Goal: Information Seeking & Learning: Learn about a topic

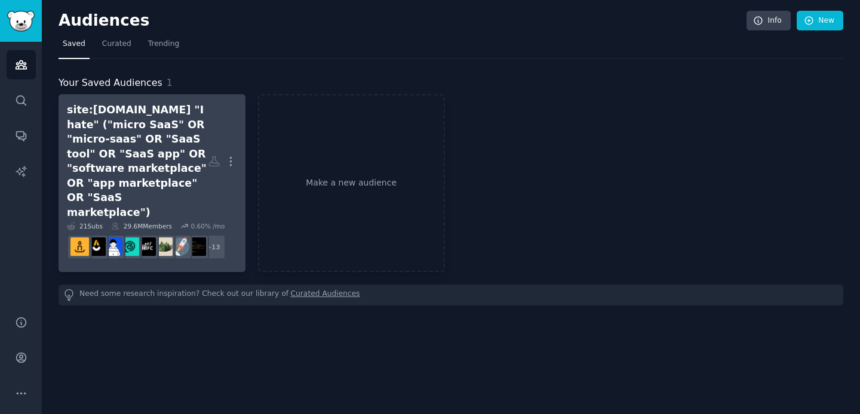
click at [96, 143] on div "site:[DOMAIN_NAME] "I hate" ("micro SaaS" OR "micro-saas" OR "SaaS tool" OR "Sa…" at bounding box center [137, 161] width 141 height 117
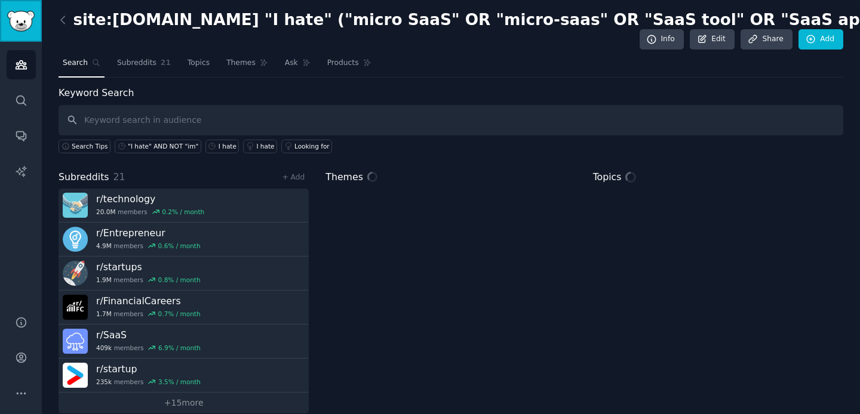
click at [27, 20] on img "Sidebar" at bounding box center [20, 21] width 27 height 21
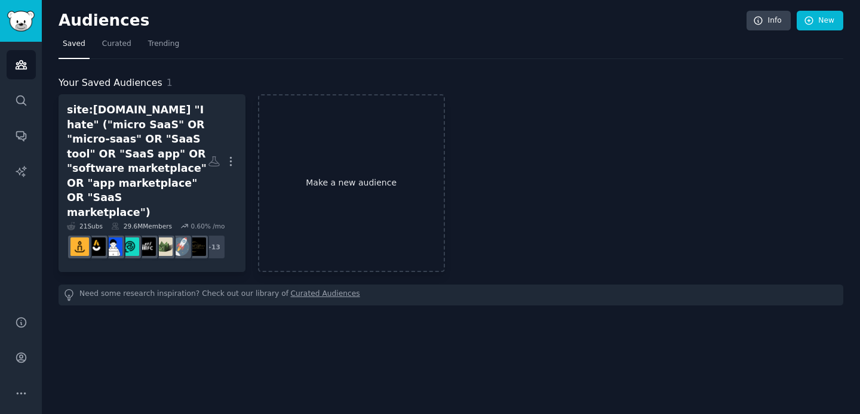
click at [351, 173] on link "Make a new audience" at bounding box center [351, 183] width 187 height 178
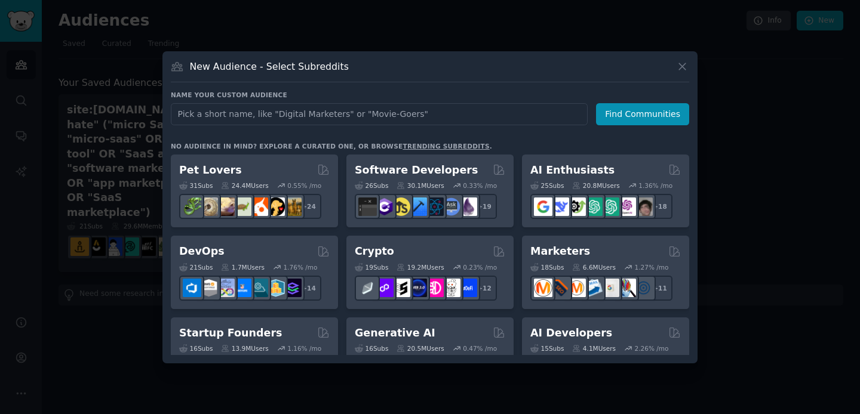
click at [397, 116] on input "text" at bounding box center [379, 114] width 417 height 22
type input "shopify"
click at [667, 106] on button "Find Communities" at bounding box center [642, 114] width 93 height 22
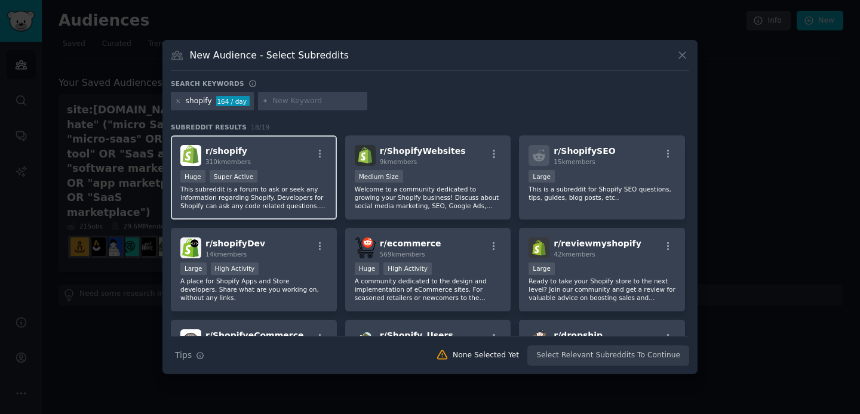
click at [289, 167] on div "r/ shopify 310k members >= 95th percentile for submissions / day Huge Super Act…" at bounding box center [254, 178] width 166 height 84
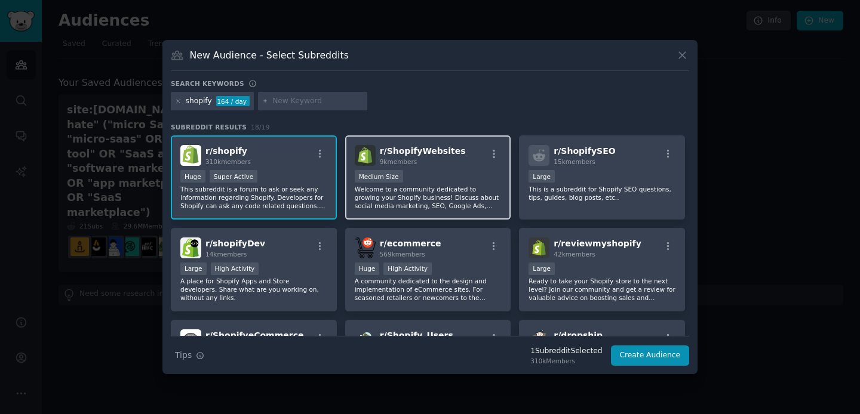
click at [428, 193] on p "Welcome to a community dedicated to growing your Shopify business! Discuss abou…" at bounding box center [428, 197] width 147 height 25
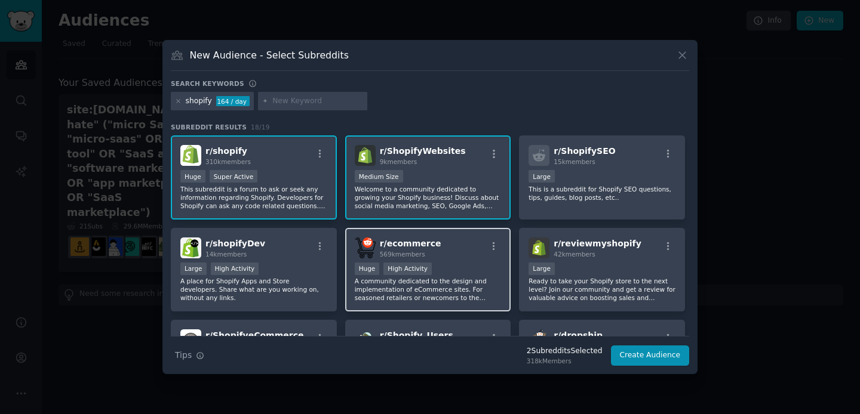
click at [470, 258] on div "r/ ecommerce 569k members" at bounding box center [428, 248] width 147 height 21
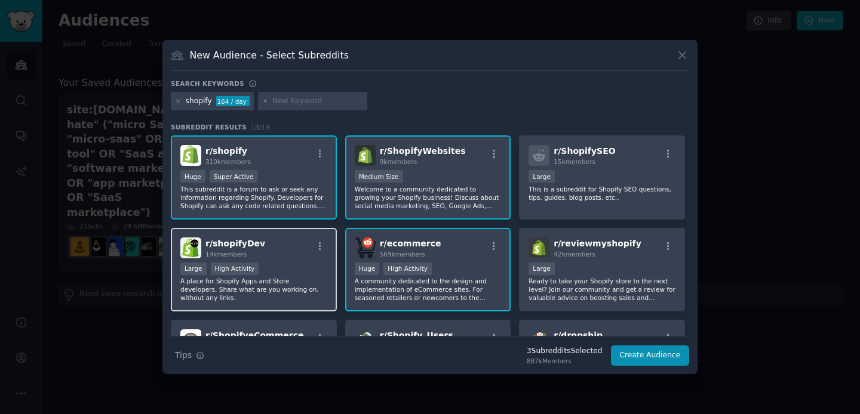
click at [293, 293] on p "A place for Shopify Apps and Store developers. Share what are you working on, w…" at bounding box center [253, 289] width 147 height 25
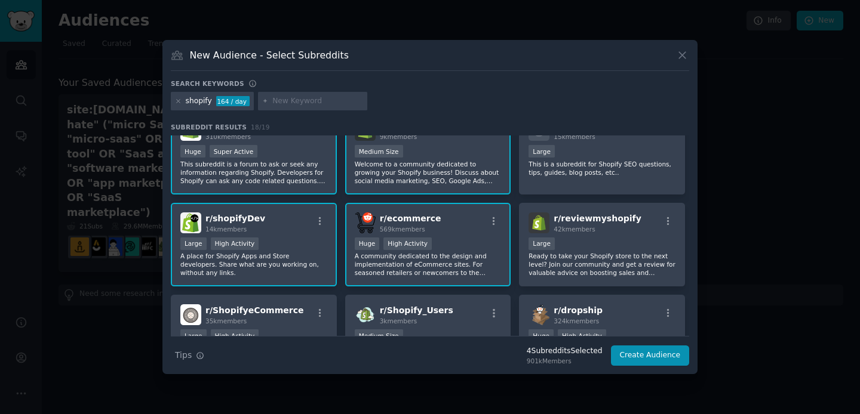
scroll to position [83, 0]
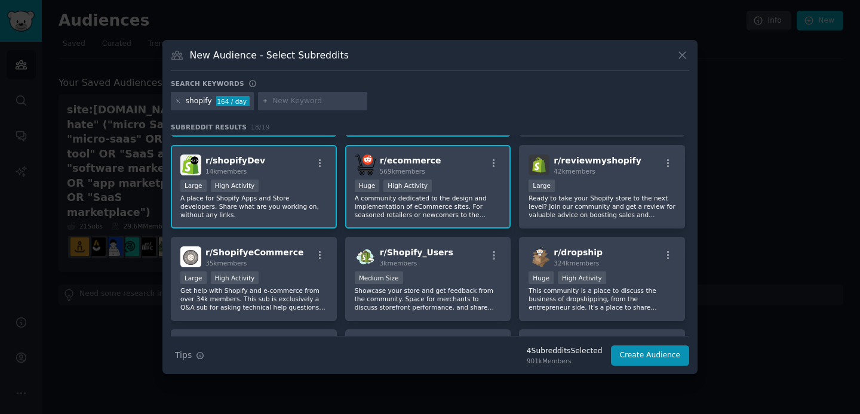
click at [282, 206] on p "A place for Shopify Apps and Store developers. Share what are you working on, w…" at bounding box center [253, 206] width 147 height 25
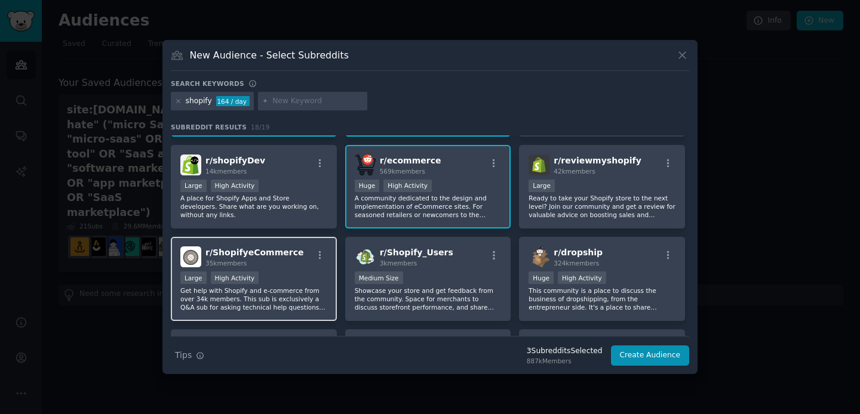
click at [305, 295] on p "Get help with Shopify and e-commerce from over 34k members. This sub is exclusi…" at bounding box center [253, 299] width 147 height 25
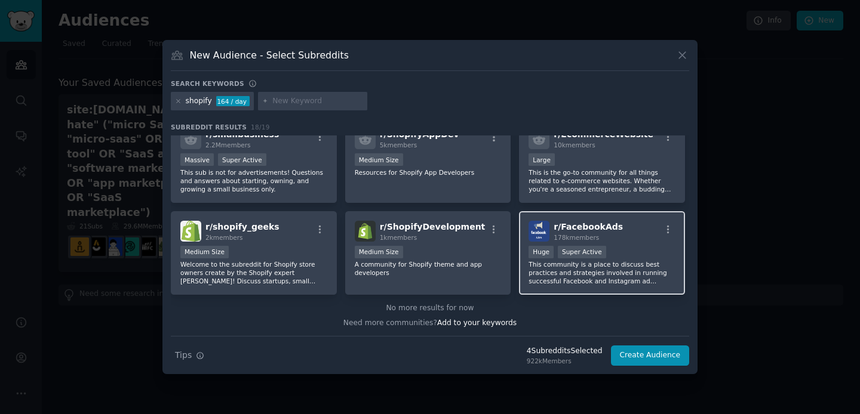
scroll to position [386, 0]
click at [652, 357] on button "Create Audience" at bounding box center [650, 356] width 79 height 20
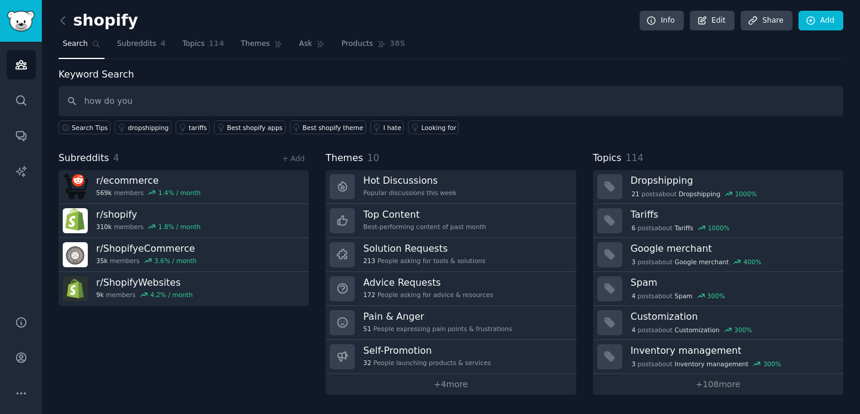
type input "how do you"
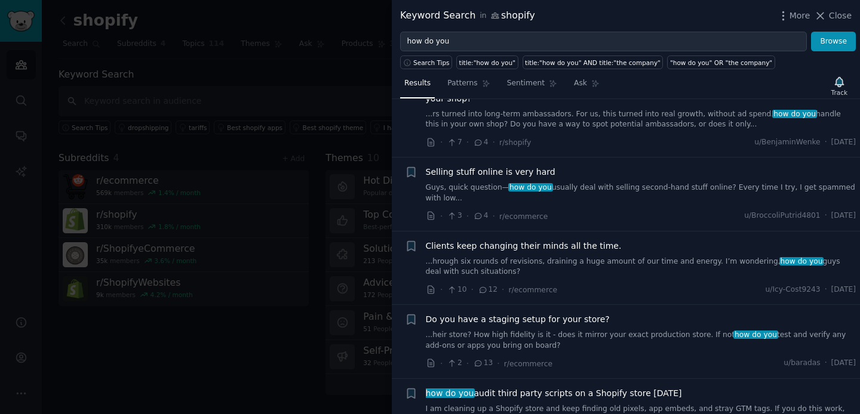
scroll to position [367, 0]
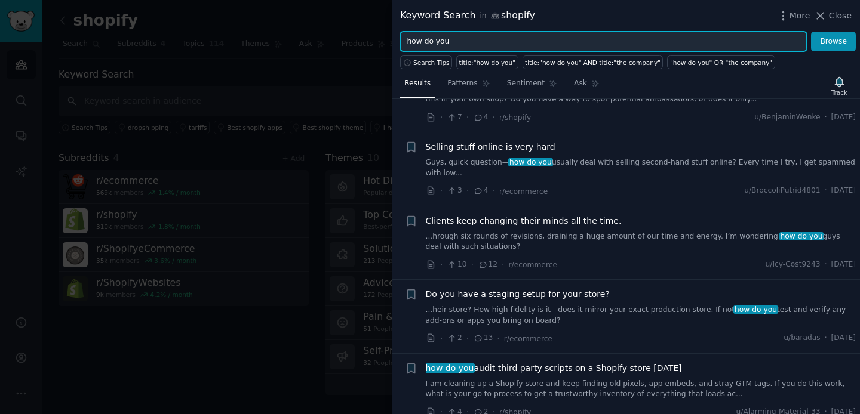
click at [459, 42] on input "how do you" at bounding box center [603, 42] width 407 height 20
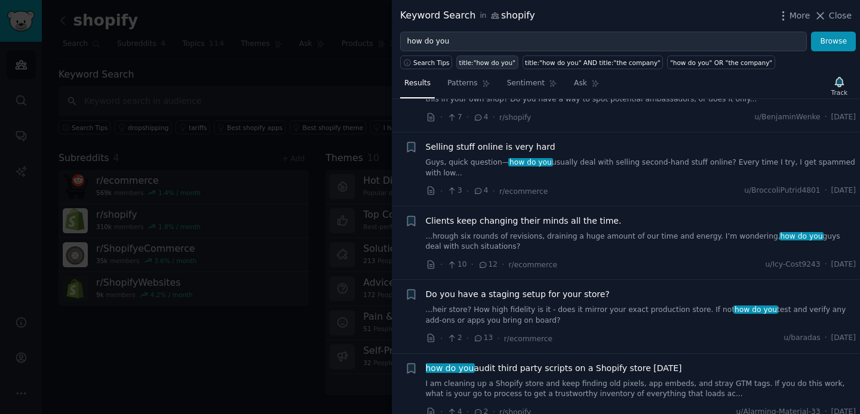
click at [484, 61] on div "title:"how do you"" at bounding box center [487, 63] width 56 height 8
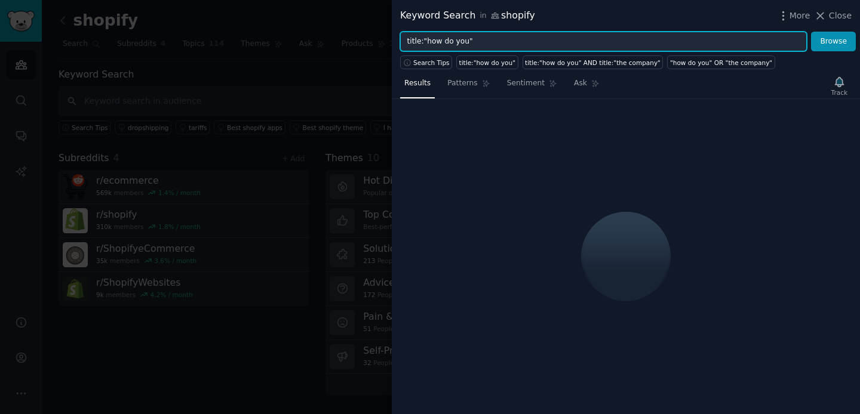
click at [489, 45] on input "title:"how do you"" at bounding box center [603, 42] width 407 height 20
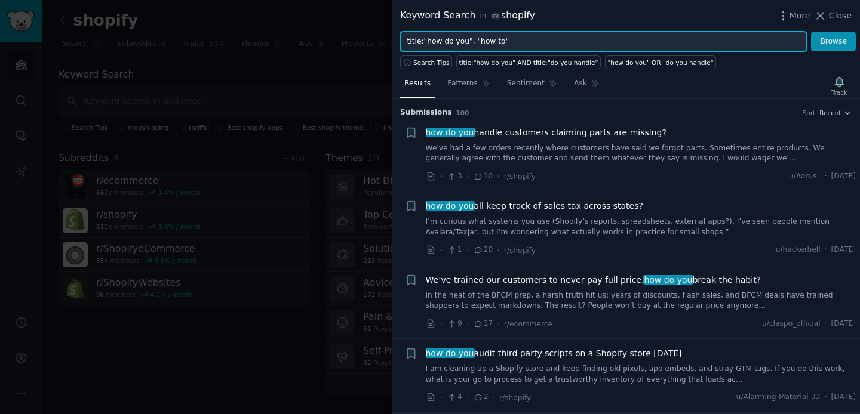
click at [811, 32] on button "Browse" at bounding box center [833, 42] width 45 height 20
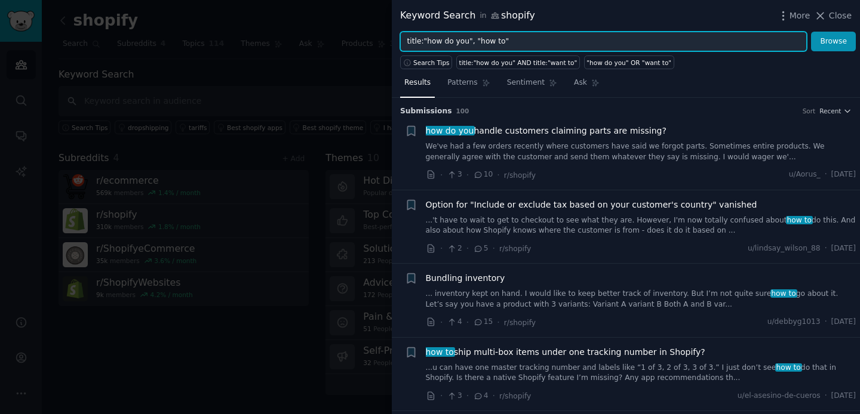
click at [471, 41] on input "title:"how do you", "how to"" at bounding box center [603, 42] width 407 height 20
click at [811, 32] on button "Browse" at bounding box center [833, 42] width 45 height 20
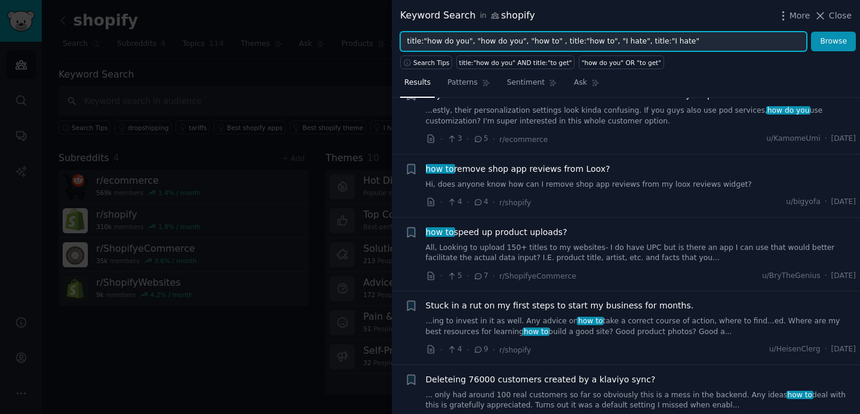
scroll to position [655, 0]
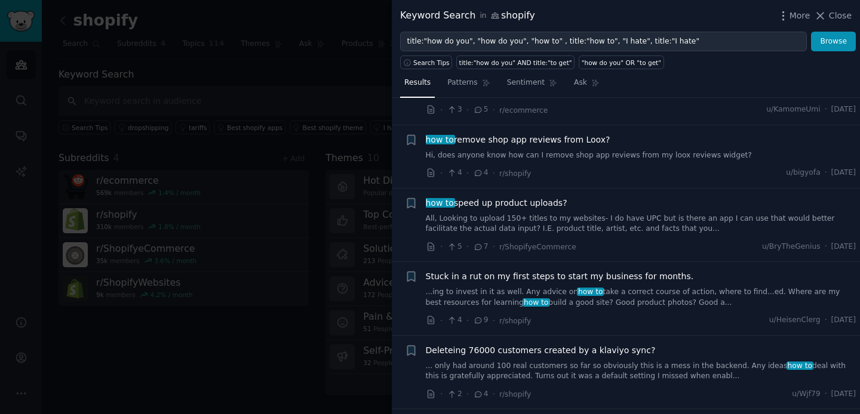
click at [548, 277] on span "Stuck in a rut on my first steps to start my business for months." at bounding box center [560, 277] width 268 height 13
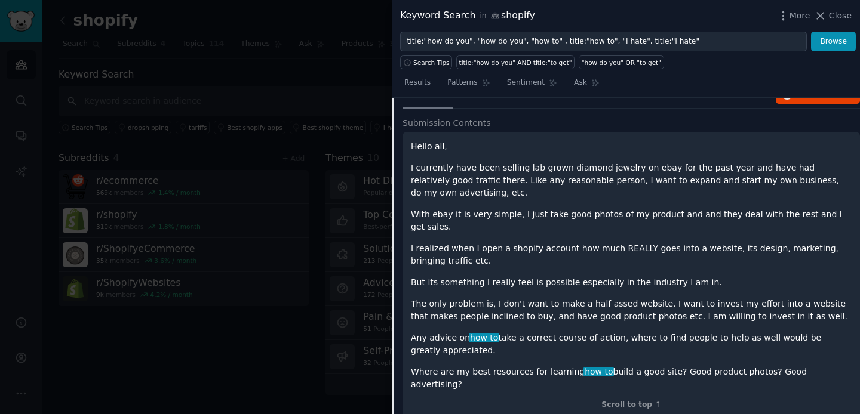
scroll to position [912, 0]
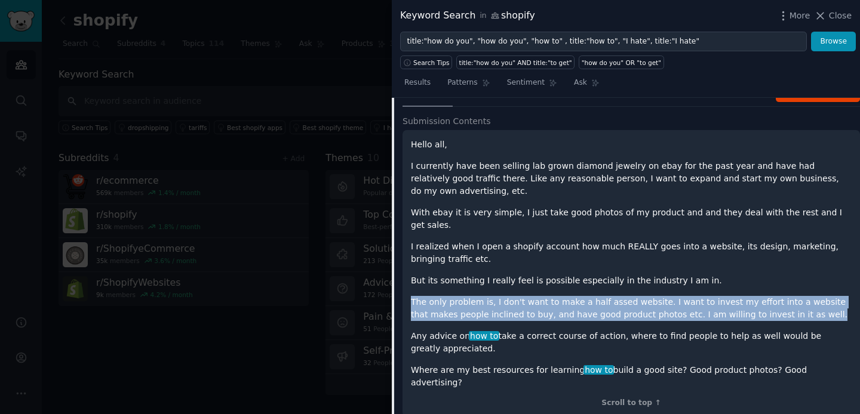
drag, startPoint x: 794, startPoint y: 305, endPoint x: 405, endPoint y: 294, distance: 389.0
click at [405, 294] on div "Hello all, I currently have been selling lab grown diamond jewelry on ebay for …" at bounding box center [631, 273] width 457 height 287
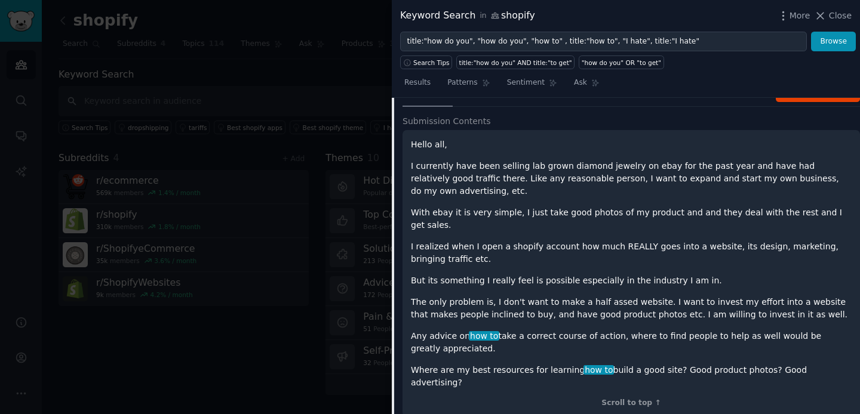
click at [436, 330] on p "Any advice on how to take a correct course of action, where to find people to h…" at bounding box center [631, 342] width 441 height 25
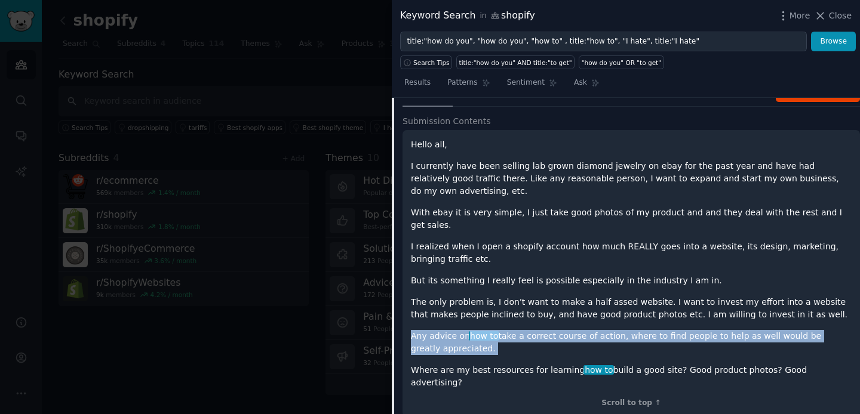
click at [436, 330] on p "Any advice on how to take a correct course of action, where to find people to h…" at bounding box center [631, 342] width 441 height 25
click at [535, 330] on p "Any advice on how to take a correct course of action, where to find people to h…" at bounding box center [631, 342] width 441 height 25
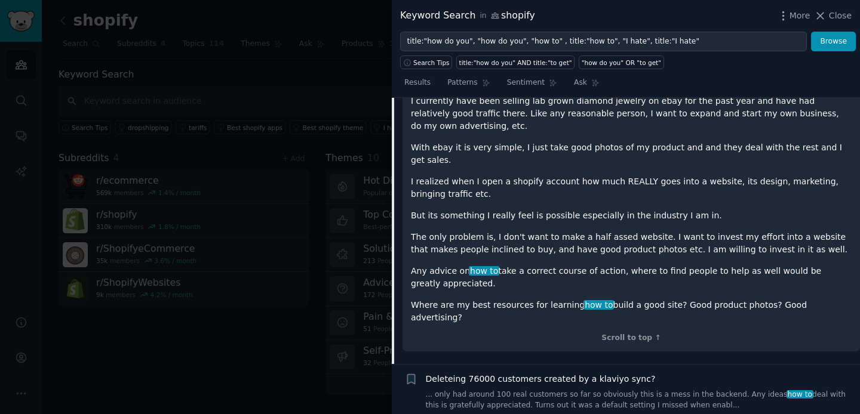
scroll to position [972, 0]
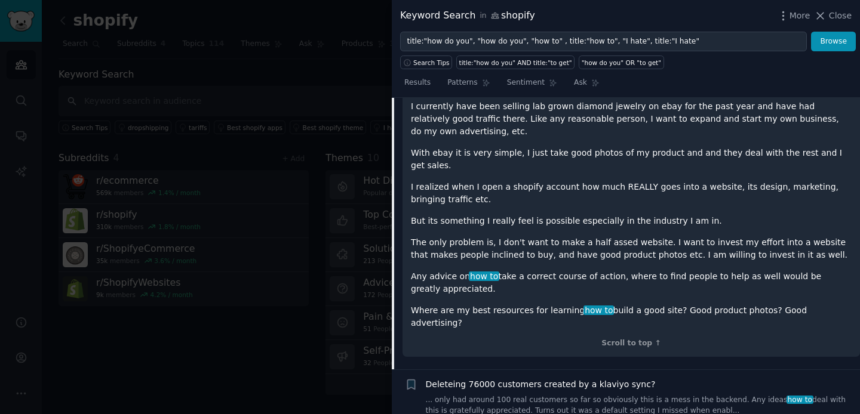
drag, startPoint x: 836, startPoint y: 297, endPoint x: 541, endPoint y: 280, distance: 295.6
click at [541, 280] on div "Hello all, I currently have been selling lab grown diamond jewelry on ebay for …" at bounding box center [631, 204] width 441 height 251
click at [541, 280] on p "Any advice on how to take a correct course of action, where to find people to h…" at bounding box center [631, 283] width 441 height 25
drag, startPoint x: 444, startPoint y: 275, endPoint x: 409, endPoint y: 229, distance: 57.9
click at [409, 229] on div "Hello all, I currently have been selling lab grown diamond jewelry on ebay for …" at bounding box center [631, 213] width 457 height 287
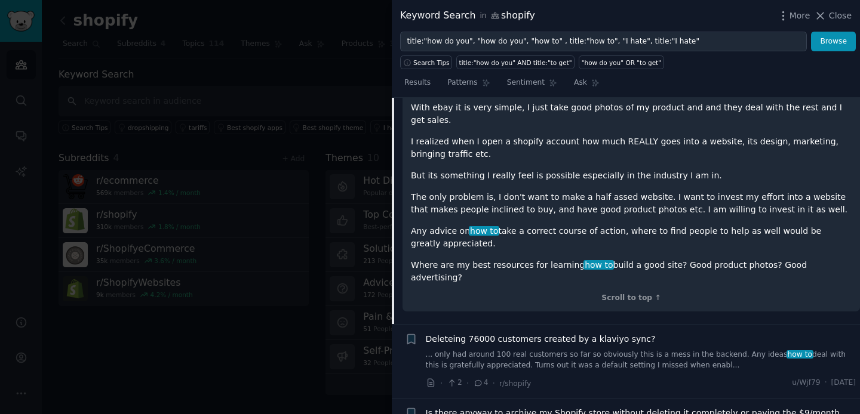
scroll to position [1017, 0]
drag, startPoint x: 463, startPoint y: 230, endPoint x: 484, endPoint y: 234, distance: 20.7
click at [464, 230] on p "Any advice on how to take a correct course of action, where to find people to h…" at bounding box center [631, 238] width 441 height 25
drag, startPoint x: 493, startPoint y: 226, endPoint x: 406, endPoint y: 176, distance: 100.3
click at [406, 176] on div "Hello all, I currently have been selling lab grown diamond jewelry on ebay for …" at bounding box center [631, 169] width 457 height 287
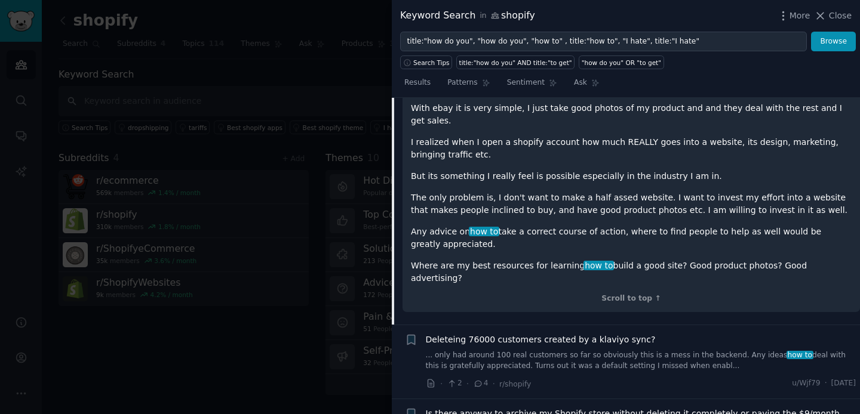
copy div "The only problem is, I don't want to make a half assed website. I want to inves…"
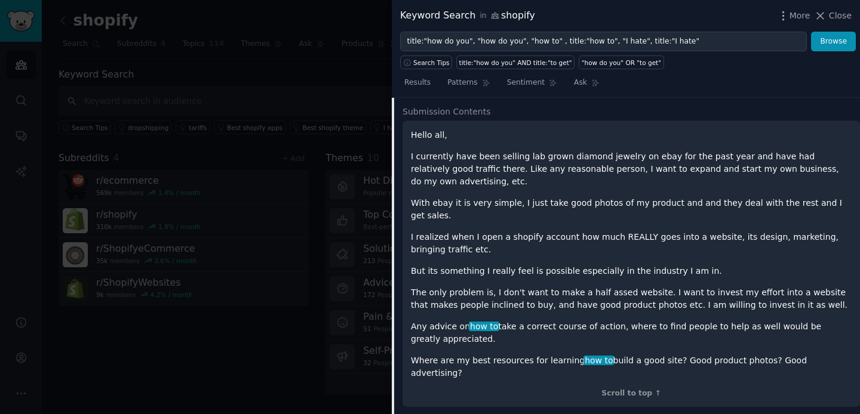
scroll to position [896, 0]
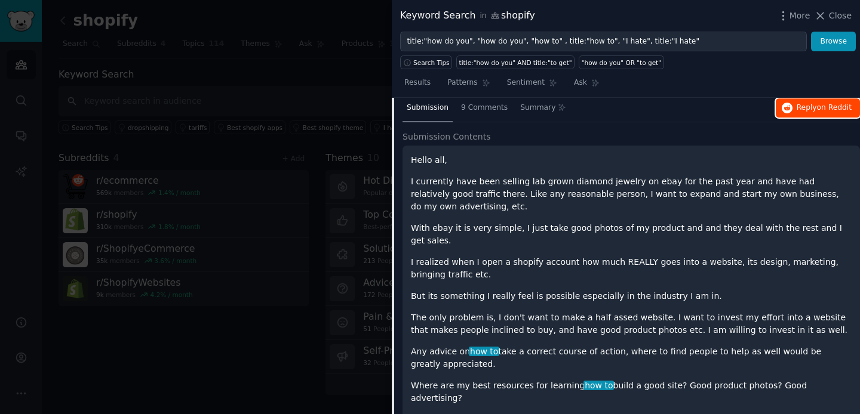
click at [827, 103] on span "Reply on Reddit" at bounding box center [824, 108] width 55 height 11
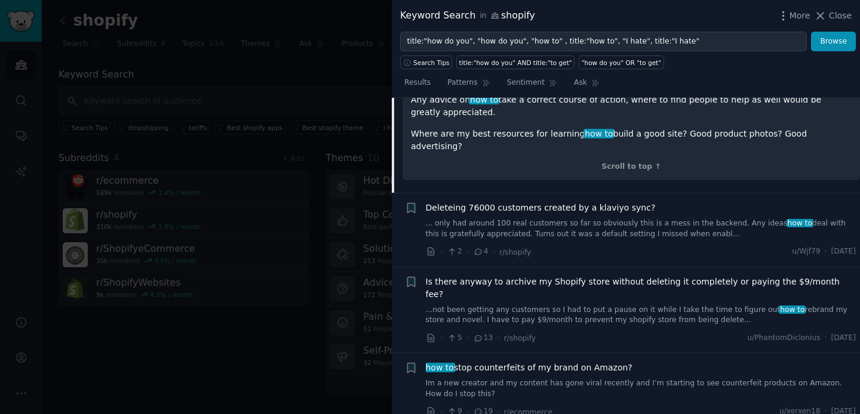
click at [656, 379] on link "Im a new creator and my content has gone viral recently and I’m starting to see…" at bounding box center [641, 389] width 431 height 21
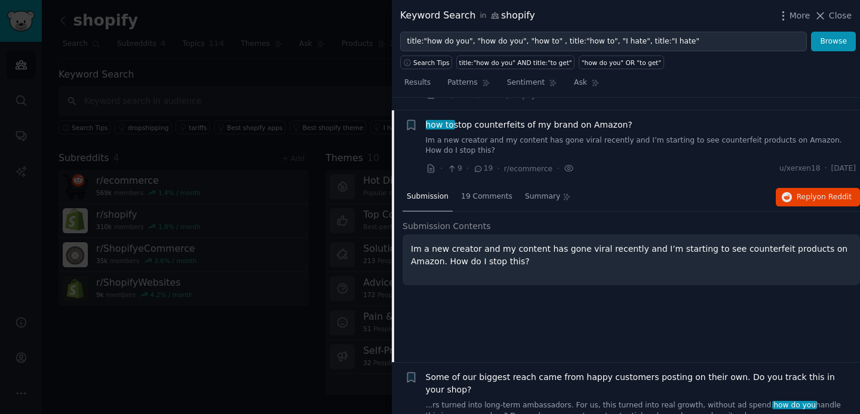
scroll to position [1290, 0]
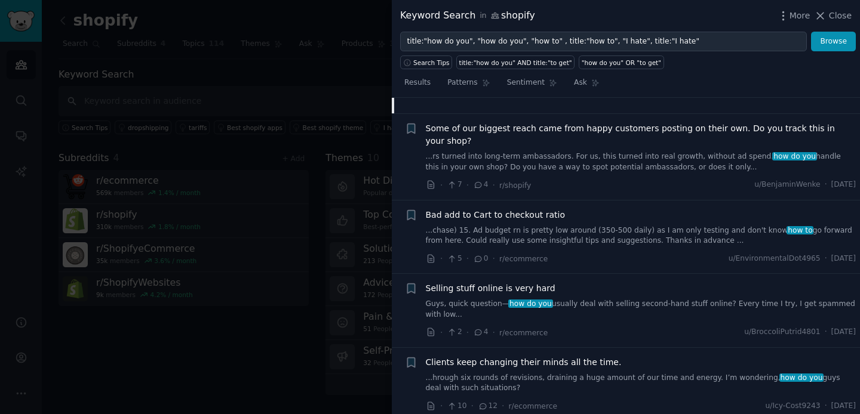
click at [655, 299] on link "Guys, quick question— how do you usually deal with selling second-hand stuff on…" at bounding box center [641, 309] width 431 height 21
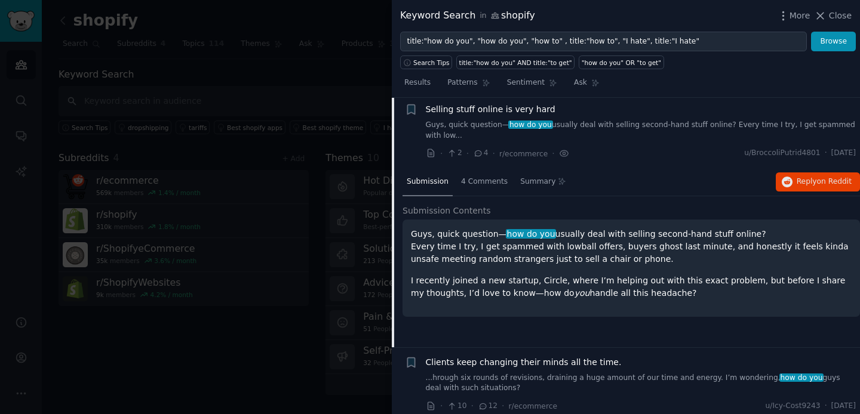
scroll to position [1275, 0]
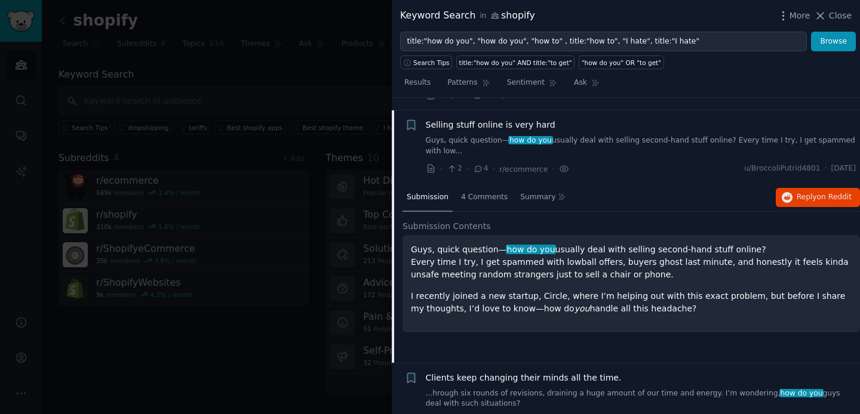
drag, startPoint x: 759, startPoint y: 232, endPoint x: 532, endPoint y: 232, distance: 227.0
click at [532, 244] on p "Guys, quick question— how do you usually deal with selling second-hand stuff on…" at bounding box center [631, 263] width 441 height 38
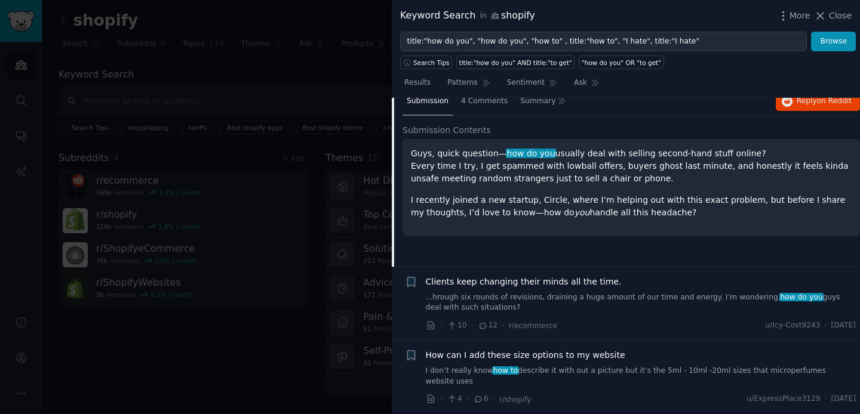
scroll to position [1417, 0]
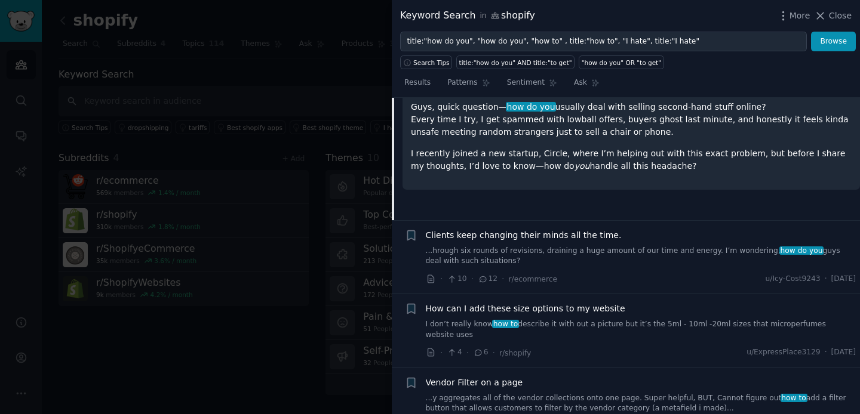
click at [612, 320] on link "I don’t really know how to describe it with out a picture but it’s the 5ml - 10…" at bounding box center [641, 330] width 431 height 21
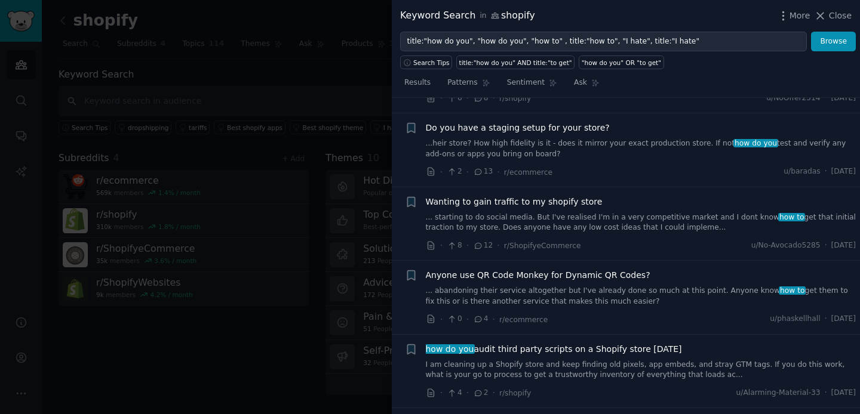
scroll to position [1749, 0]
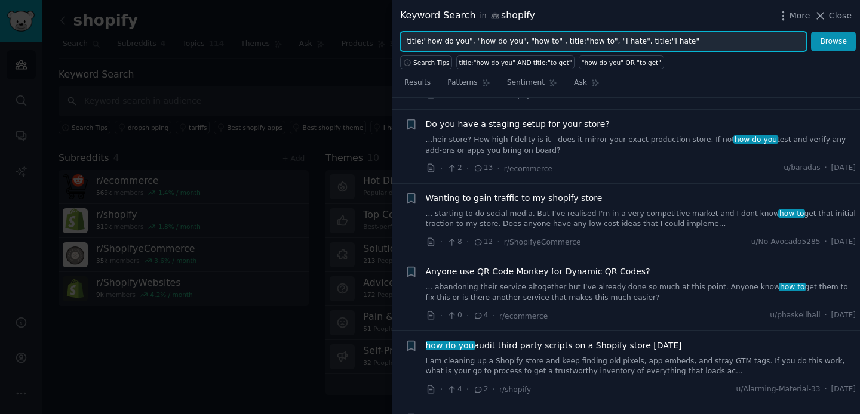
drag, startPoint x: 692, startPoint y: 39, endPoint x: 398, endPoint y: 37, distance: 293.3
click at [398, 37] on div "title:"how do you", "how do you", "how to" , title:"how to", "I hate", title:"I…" at bounding box center [626, 42] width 468 height 20
click at [726, 48] on input "title:"how do you", "how do you", "how to" , title:"how to", "I hate", title:"I…" at bounding box center [603, 42] width 407 height 20
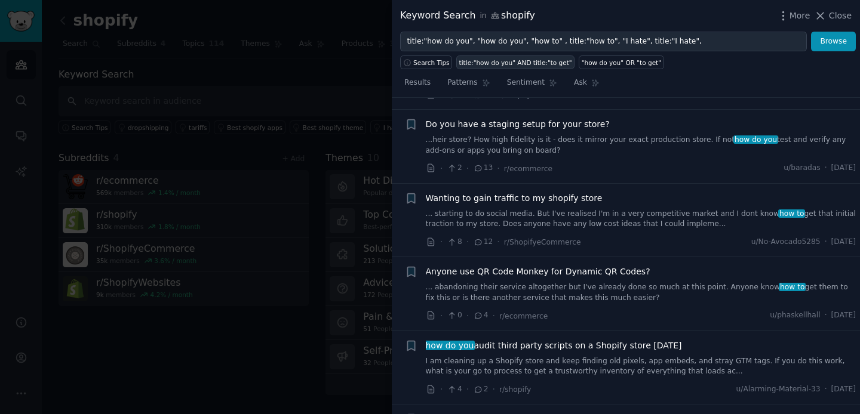
click at [486, 66] on div "title:"how do you" AND title:"to get"" at bounding box center [515, 63] width 113 height 8
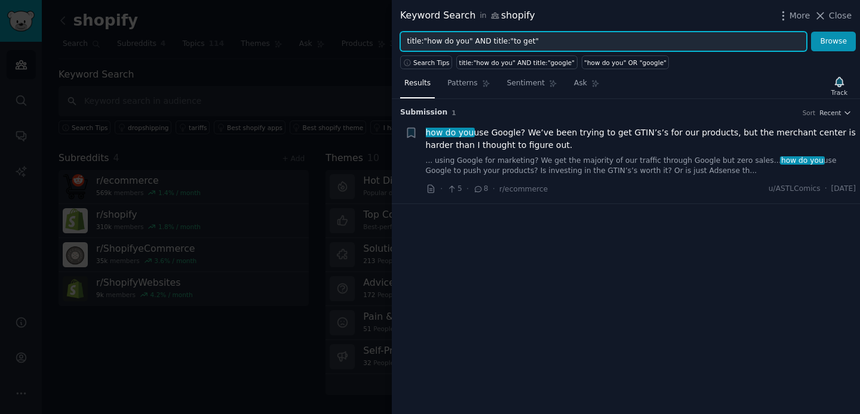
click at [565, 35] on input "title:"how do you" AND title:"to get"" at bounding box center [603, 42] width 407 height 20
paste input ", "how do you", "how to" , title:"how to", "I hate", title:"I hate"
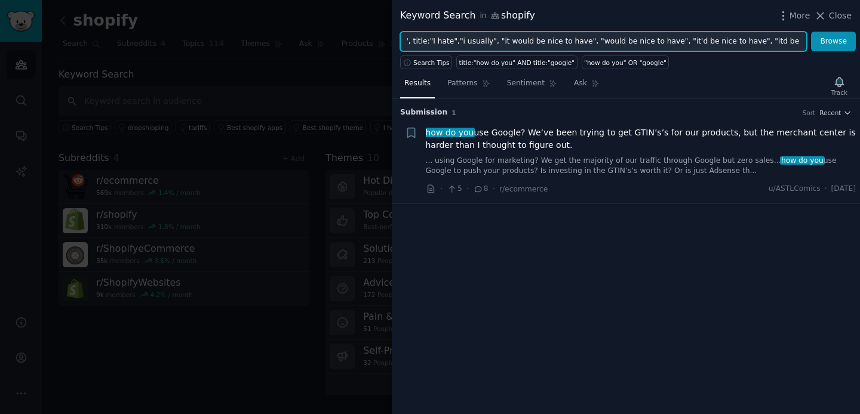
scroll to position [0, 238]
click at [811, 32] on button "Browse" at bounding box center [833, 42] width 45 height 20
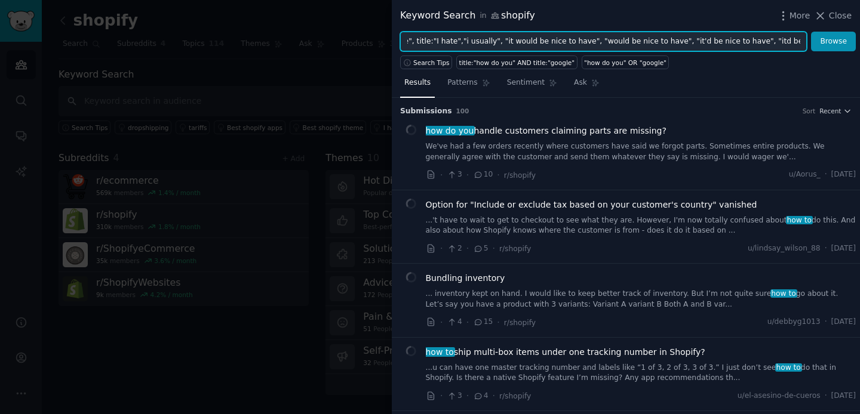
click at [567, 41] on input "title:"how do you", "how do you", "how to" , title:"how to", "I hate", title:"I…" at bounding box center [603, 42] width 407 height 20
click at [654, 39] on input "title:"how do you", "how do you", "how to" , title:"how to", "I hate", title:"I…" at bounding box center [603, 42] width 407 height 20
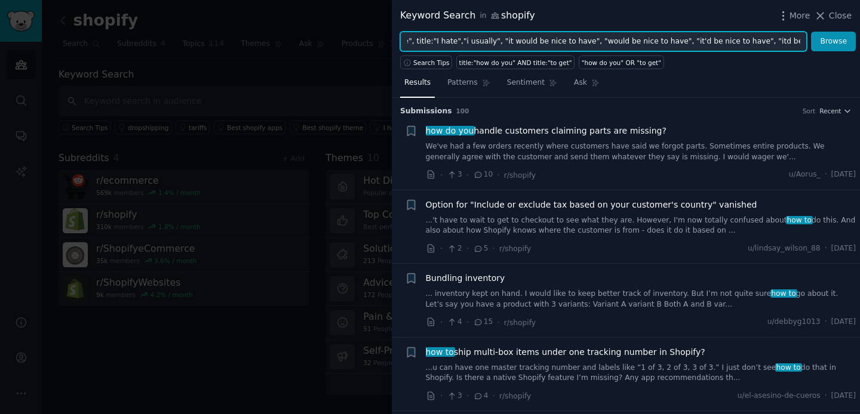
click at [477, 38] on input "title:"how do you", "how do you", "how to" , title:"how to", "I hate", title:"I…" at bounding box center [603, 42] width 407 height 20
type input ""it would be nice to have", "would be nice to have", "it'd be nice to have", "i…"
click at [811, 32] on button "Browse" at bounding box center [833, 42] width 45 height 20
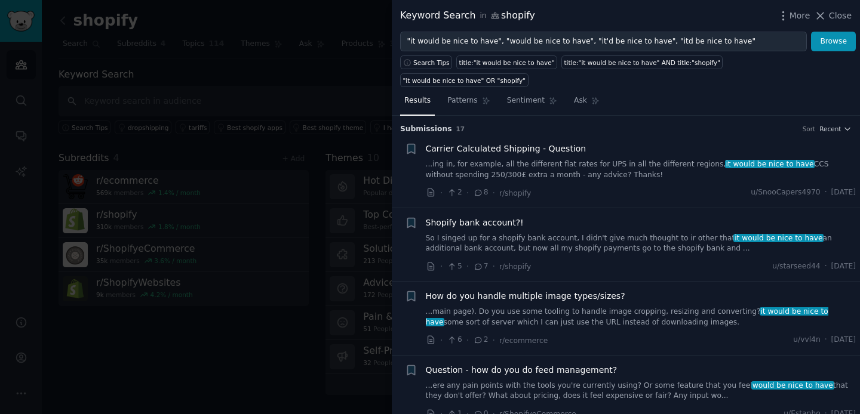
click at [627, 159] on link "...ing in, for example, all the different flat rates for UPS in all the differe…" at bounding box center [641, 169] width 431 height 21
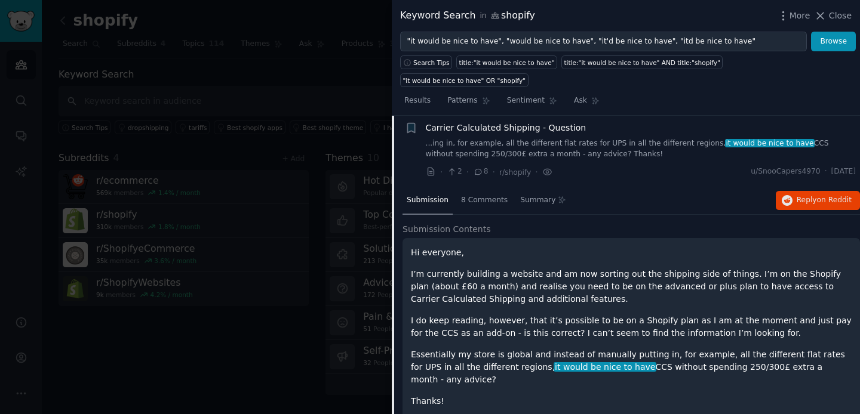
scroll to position [21, 0]
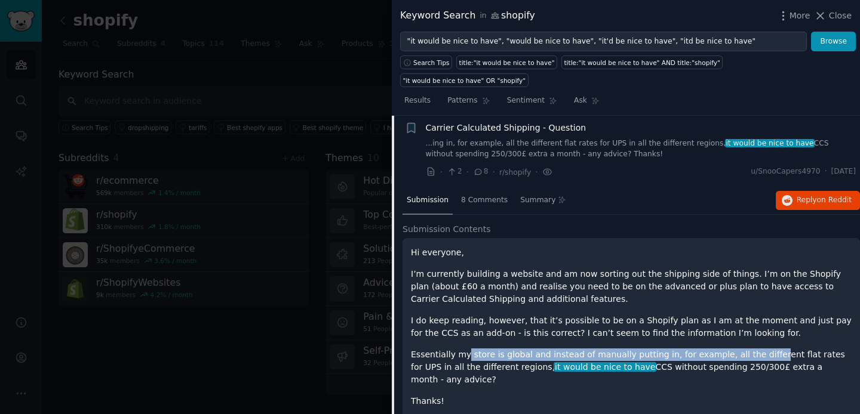
drag, startPoint x: 474, startPoint y: 335, endPoint x: 753, endPoint y: 341, distance: 279.6
click at [753, 349] on p "Essentially my store is global and instead of manually putting in, for example,…" at bounding box center [631, 368] width 441 height 38
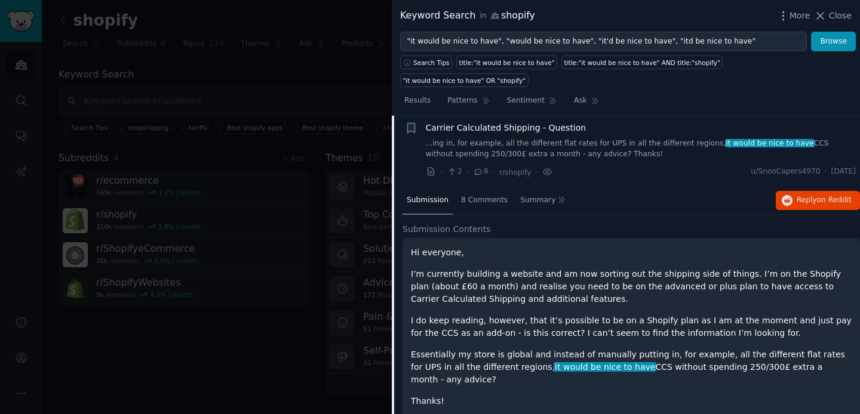
click at [481, 349] on p "Essentially my store is global and instead of manually putting in, for example,…" at bounding box center [631, 368] width 441 height 38
drag, startPoint x: 511, startPoint y: 349, endPoint x: 638, endPoint y: 350, distance: 127.2
click at [638, 350] on p "Essentially my store is global and instead of manually putting in, for example,…" at bounding box center [631, 368] width 441 height 38
click at [712, 349] on p "Essentially my store is global and instead of manually putting in, for example,…" at bounding box center [631, 368] width 441 height 38
click at [520, 358] on div "Hi everyone, I’m currently building a website and am now sorting out the shippi…" at bounding box center [631, 327] width 441 height 161
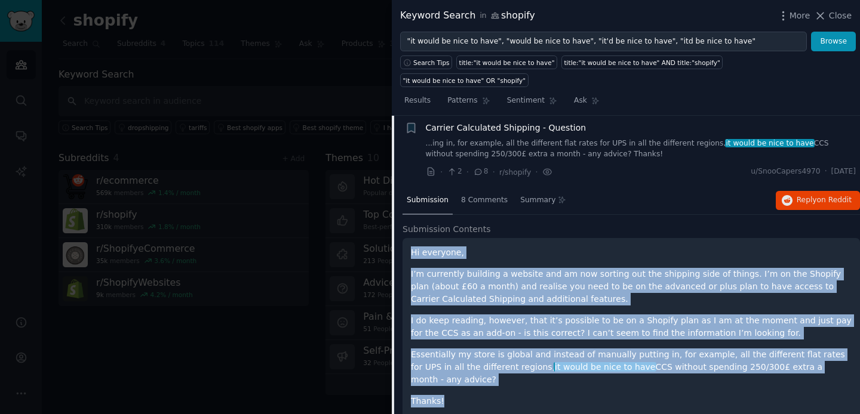
drag, startPoint x: 462, startPoint y: 368, endPoint x: 401, endPoint y: 232, distance: 149.4
click at [401, 232] on div "Submission 8 Comments Summary Reply on Reddit Submission Contents Hi everyone, …" at bounding box center [626, 312] width 468 height 251
copy div "Hi everyone, I’m currently building a website and am now sorting out the shippi…"
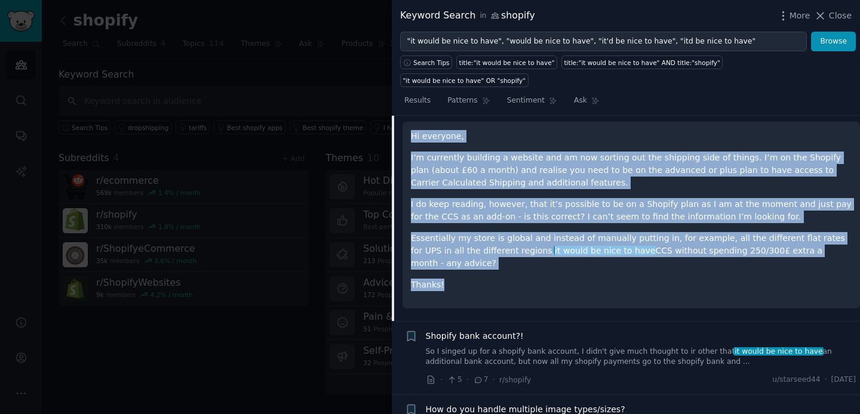
scroll to position [161, 0]
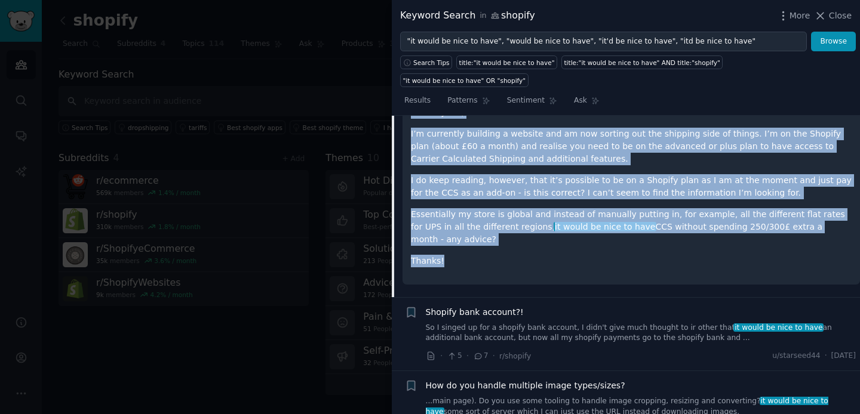
click at [635, 211] on p "Essentially my store is global and instead of manually putting in, for example,…" at bounding box center [631, 227] width 441 height 38
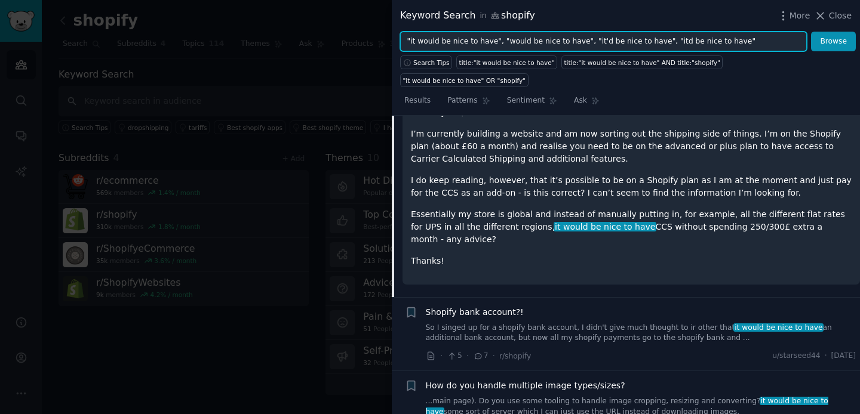
drag, startPoint x: 736, startPoint y: 38, endPoint x: 401, endPoint y: 40, distance: 335.1
click at [401, 40] on input ""it would be nice to have", "would be nice to have", "it'd be nice to have", "i…" at bounding box center [603, 42] width 407 height 20
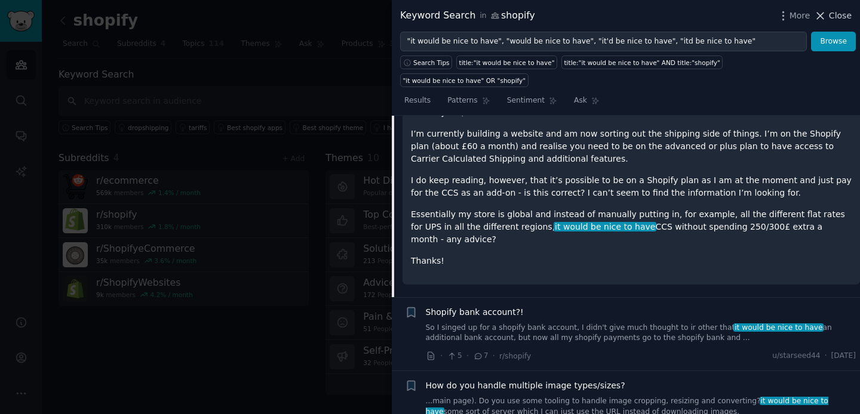
click at [833, 17] on span "Close" at bounding box center [840, 16] width 23 height 13
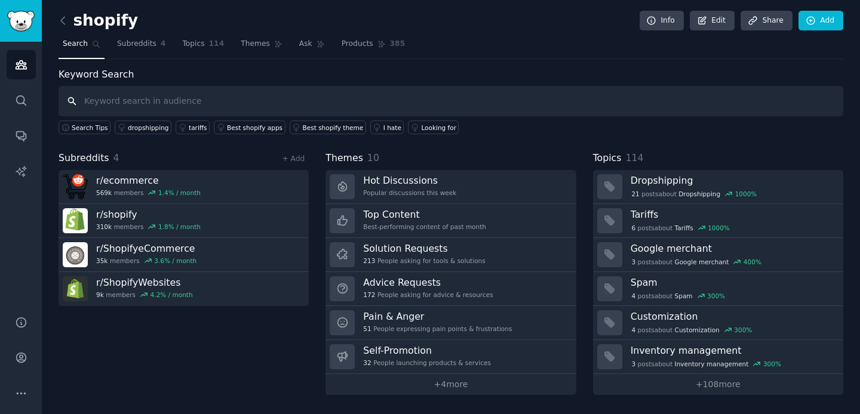
click at [265, 105] on input "text" at bounding box center [451, 101] width 785 height 30
type input "product desi"
click at [60, 17] on icon at bounding box center [63, 20] width 13 height 13
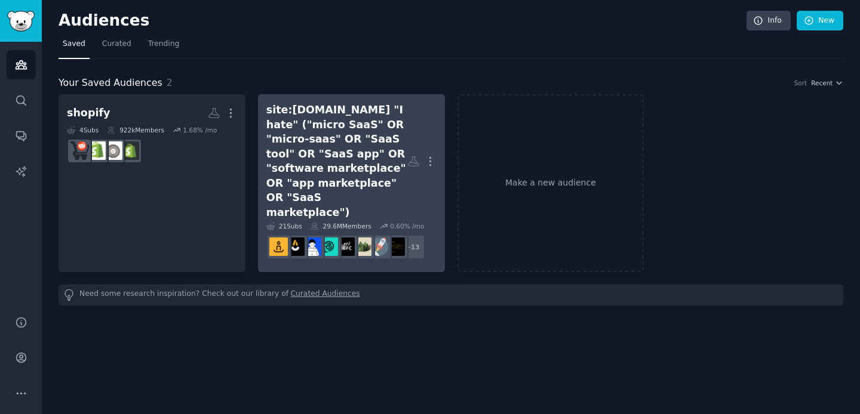
click at [345, 168] on div "site:[DOMAIN_NAME] "I hate" ("micro SaaS" OR "micro-saas" OR "SaaS tool" OR "Sa…" at bounding box center [336, 161] width 141 height 117
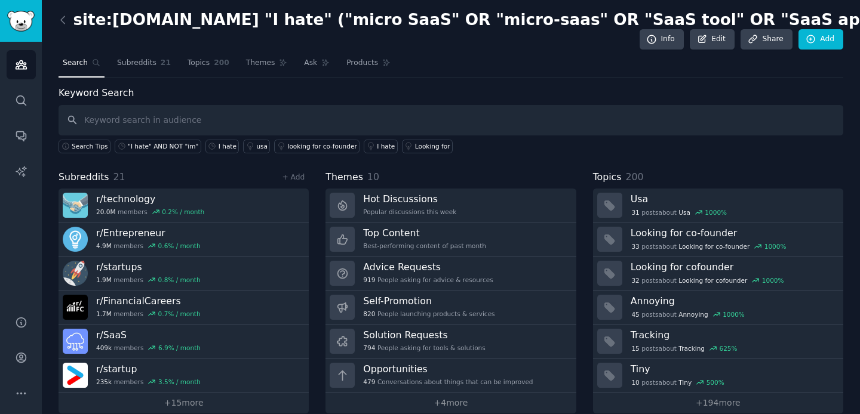
click at [211, 116] on input "text" at bounding box center [451, 120] width 785 height 30
click at [62, 20] on icon at bounding box center [63, 20] width 13 height 13
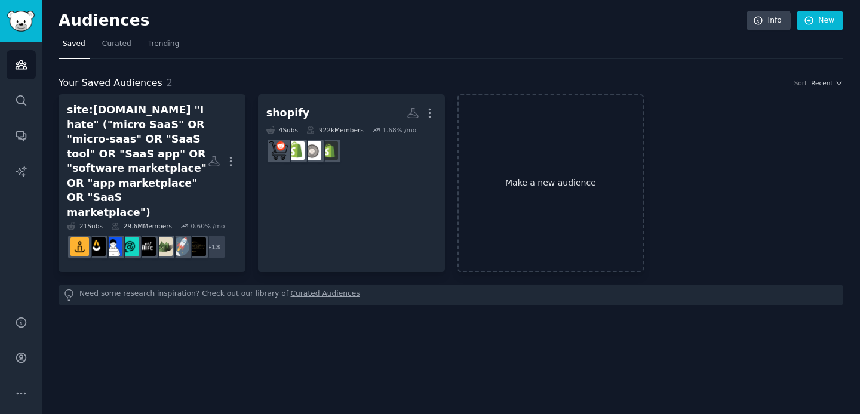
click at [583, 177] on link "Make a new audience" at bounding box center [550, 183] width 187 height 178
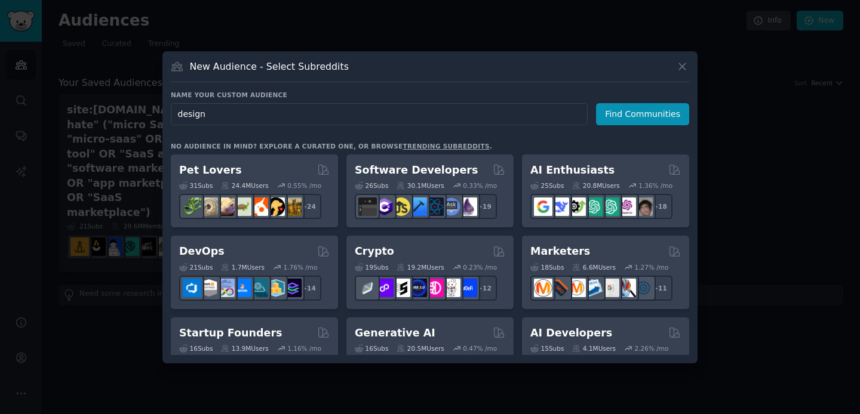
click at [561, 124] on input "design" at bounding box center [379, 114] width 417 height 22
type input "design"
click at [625, 116] on button "Find Communities" at bounding box center [642, 114] width 93 height 22
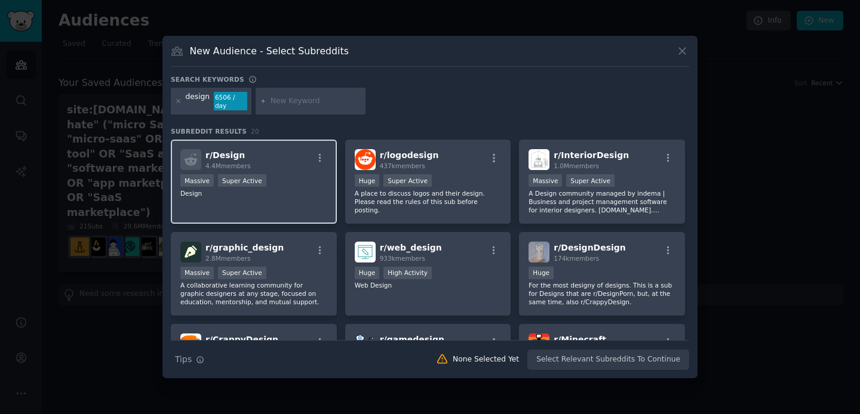
click at [288, 199] on div "r/ Design 4.4M members Massive Super Active Design" at bounding box center [254, 182] width 166 height 84
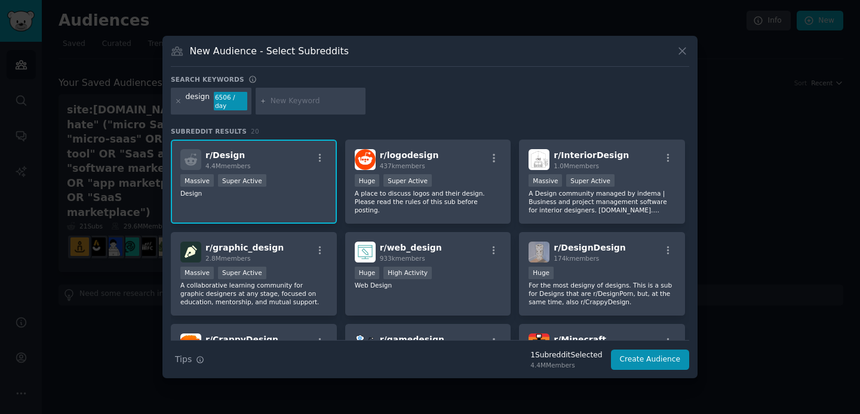
click at [282, 164] on div "r/ Design 4.4M members" at bounding box center [253, 159] width 147 height 21
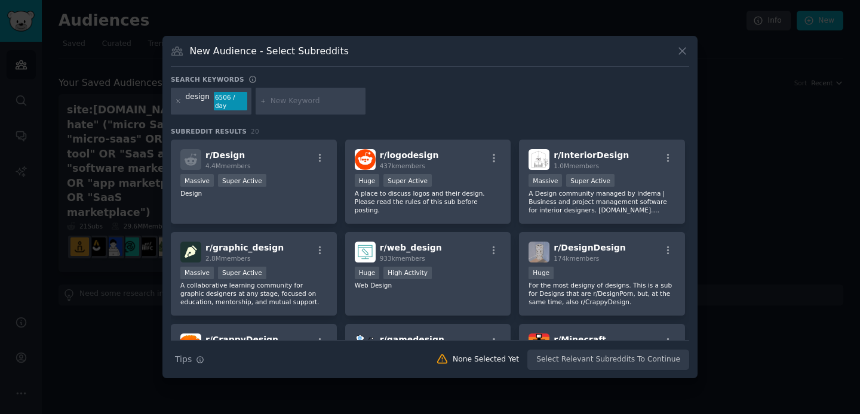
click at [176, 105] on div at bounding box center [178, 101] width 7 height 19
click at [685, 53] on icon at bounding box center [682, 51] width 13 height 13
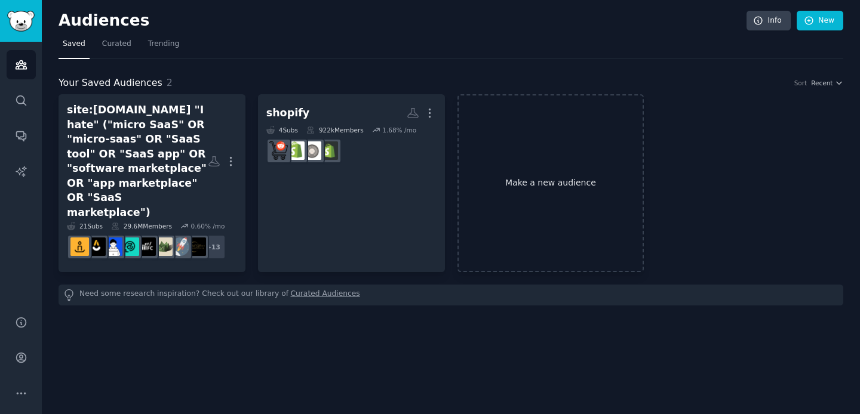
click at [498, 172] on link "Make a new audience" at bounding box center [550, 183] width 187 height 178
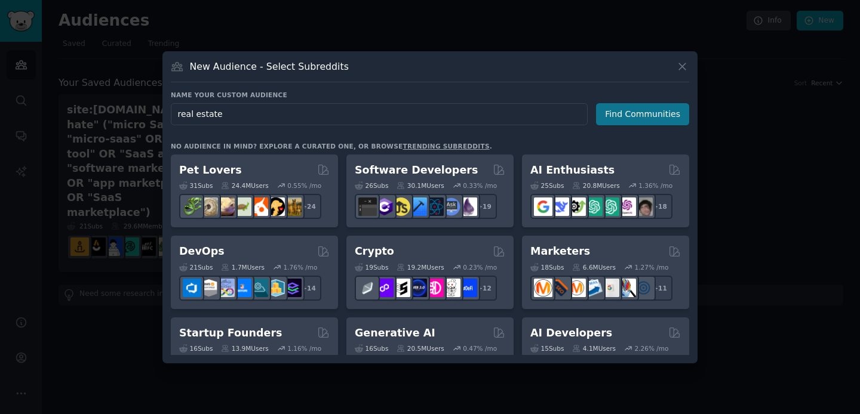
type input "real estate"
click at [642, 111] on button "Find Communities" at bounding box center [642, 114] width 93 height 22
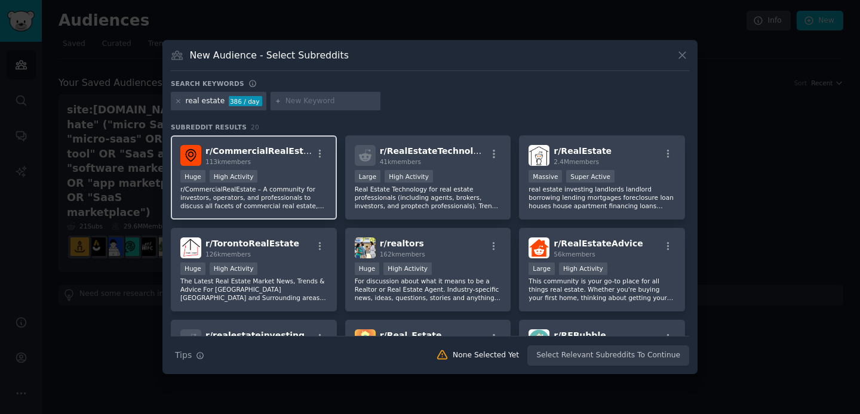
click at [272, 192] on p "r/CommercialRealEstate – A community for investors, operators, and professional…" at bounding box center [253, 197] width 147 height 25
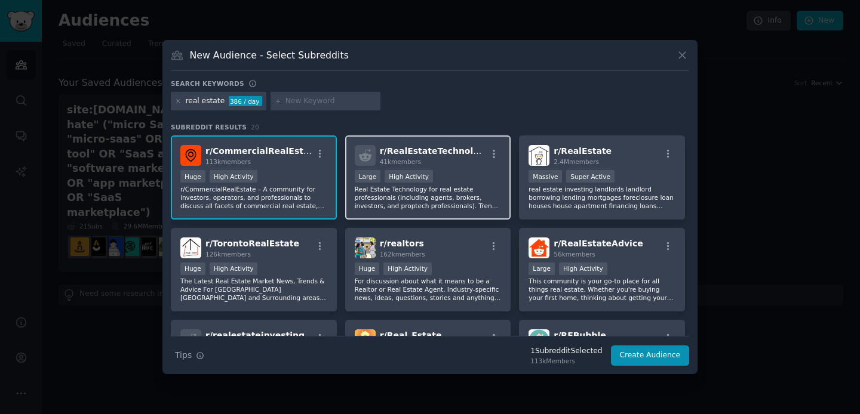
click at [395, 191] on p "Real Estate Technology for real estate professionals (including agents, brokers…" at bounding box center [428, 197] width 147 height 25
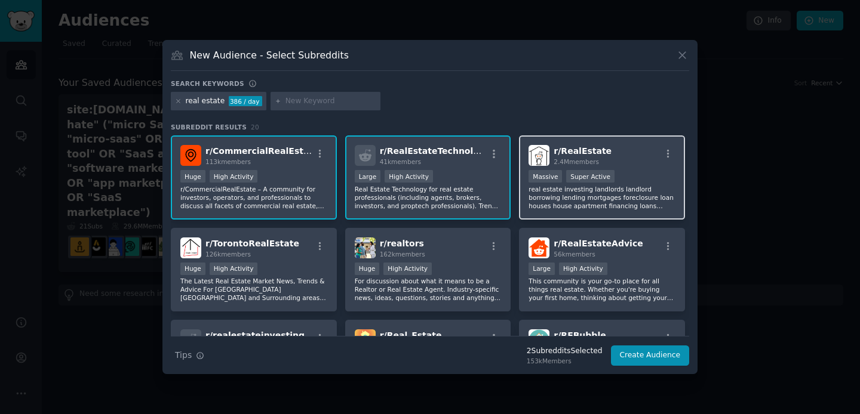
click at [560, 203] on p "real estate investing landlords landlord borrowing lending mortgages foreclosur…" at bounding box center [602, 197] width 147 height 25
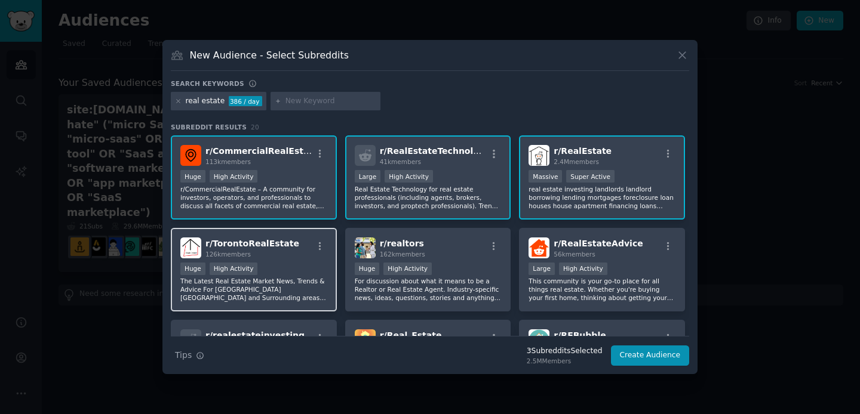
click at [275, 283] on p "The Latest Real Estate Market News, Trends & Advice For [GEOGRAPHIC_DATA] [GEOG…" at bounding box center [253, 289] width 147 height 25
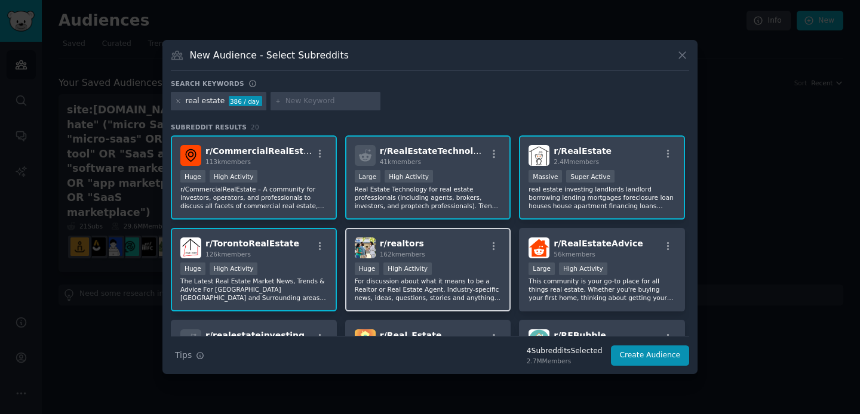
click at [411, 281] on p "For discussion about what it means to be a Realtor or Real Estate Agent. Indust…" at bounding box center [428, 289] width 147 height 25
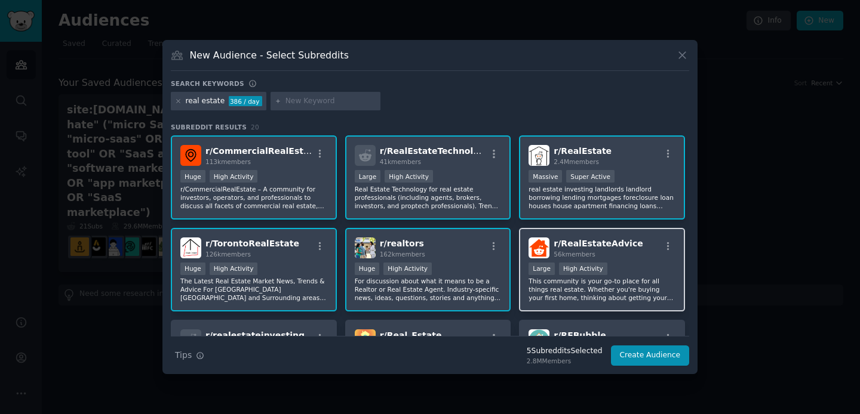
click at [595, 282] on p "This community is your go-to place for all things real estate. Whether you're b…" at bounding box center [602, 289] width 147 height 25
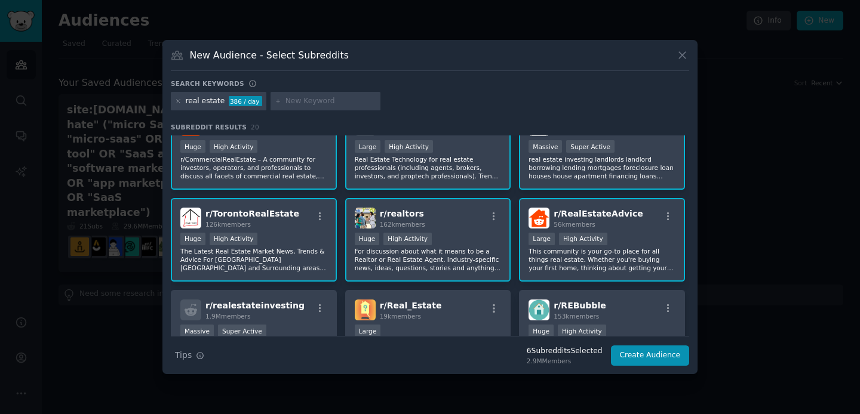
scroll to position [98, 0]
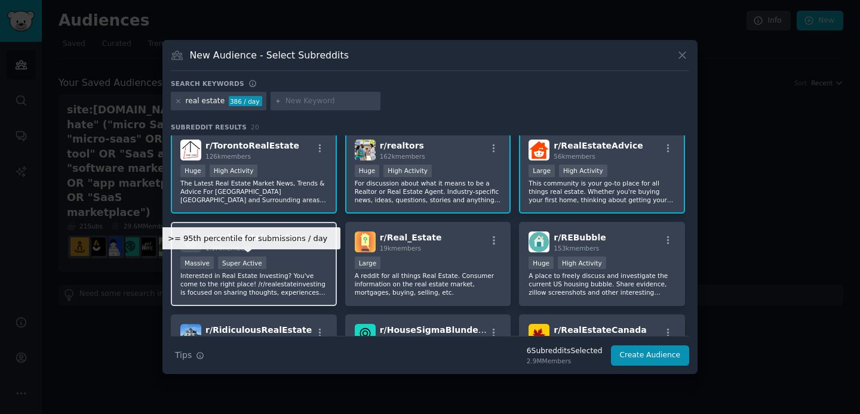
click at [219, 260] on div "Super Active" at bounding box center [242, 263] width 48 height 13
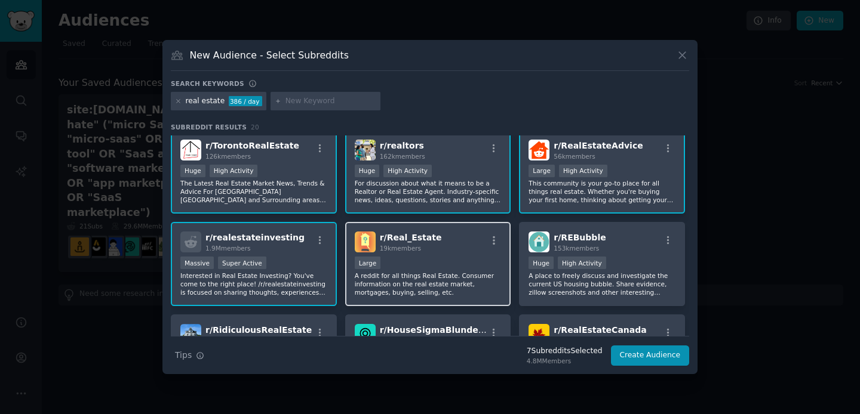
click at [439, 282] on p "A reddit for all things Real Estate. Consumer information on the real estate ma…" at bounding box center [428, 284] width 147 height 25
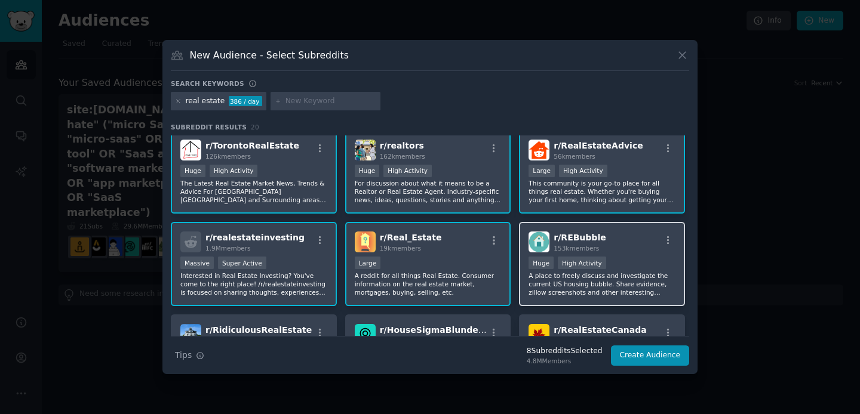
click at [637, 297] on div "r/ REBubble 153k members Huge High Activity A place to freely discuss and inves…" at bounding box center [602, 264] width 166 height 84
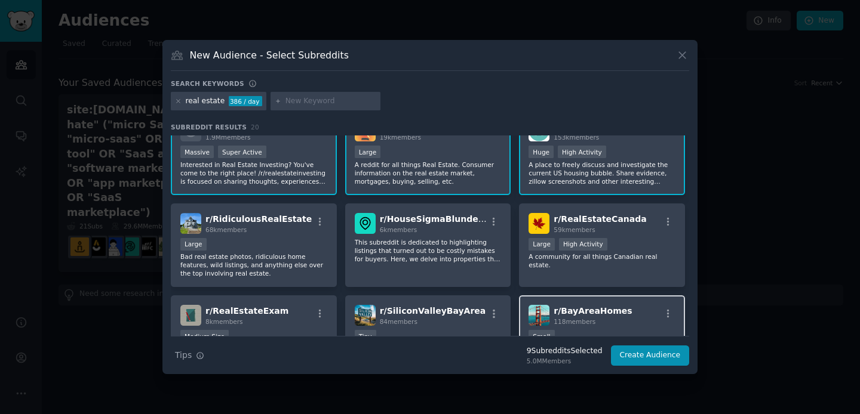
scroll to position [237, 0]
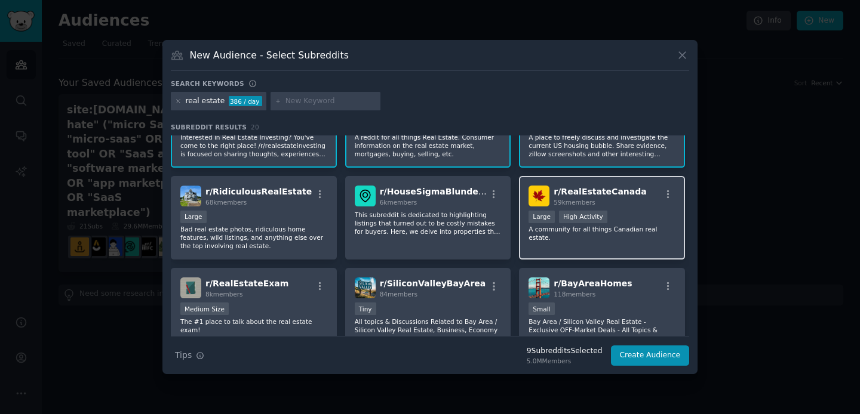
click at [606, 193] on span "r/ RealEstateCanada" at bounding box center [600, 192] width 93 height 10
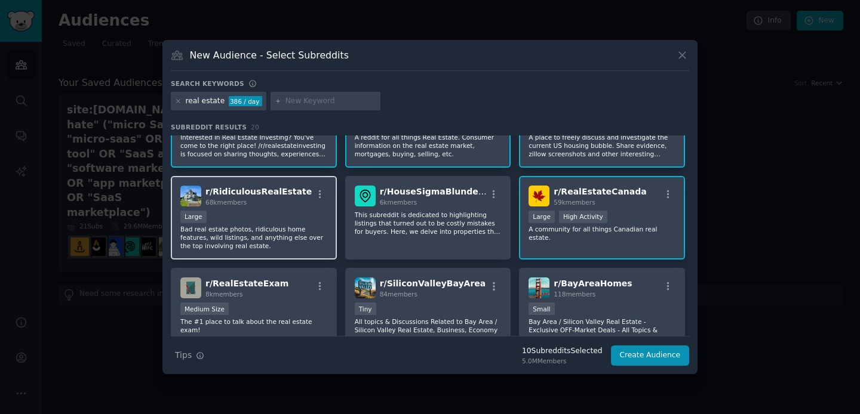
click at [331, 206] on div "r/ RidiculousRealEstate 68k members Large Bad real estate photos, ridiculous ho…" at bounding box center [254, 218] width 166 height 84
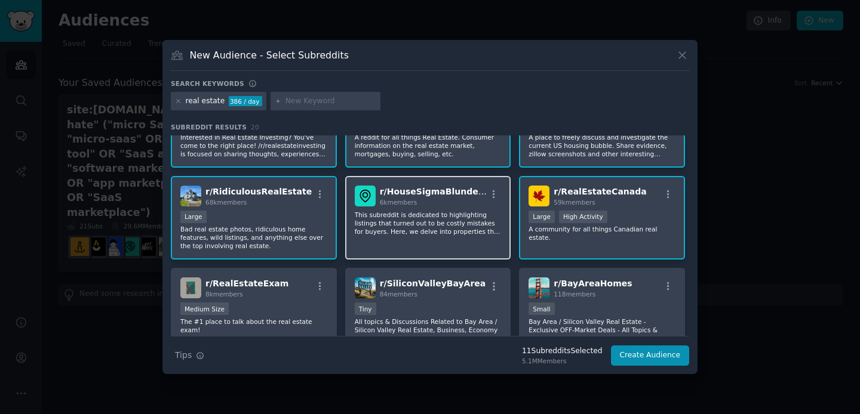
click at [423, 238] on div "r/ HouseSigmaBlunders 6k members This subreddit is dedicated to highlighting li…" at bounding box center [428, 218] width 166 height 84
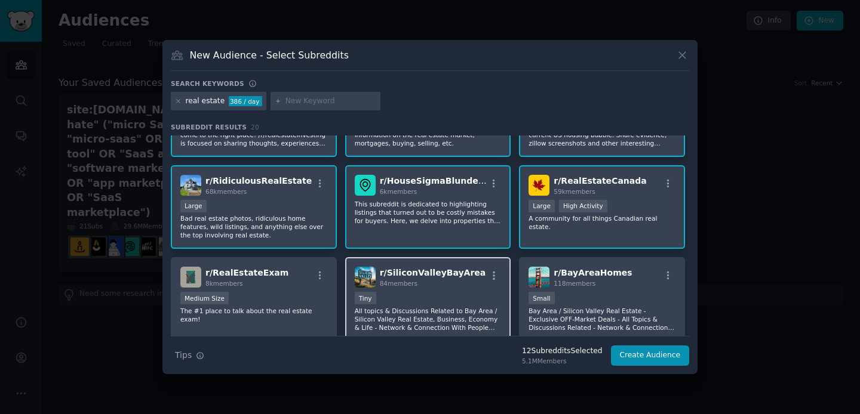
scroll to position [259, 0]
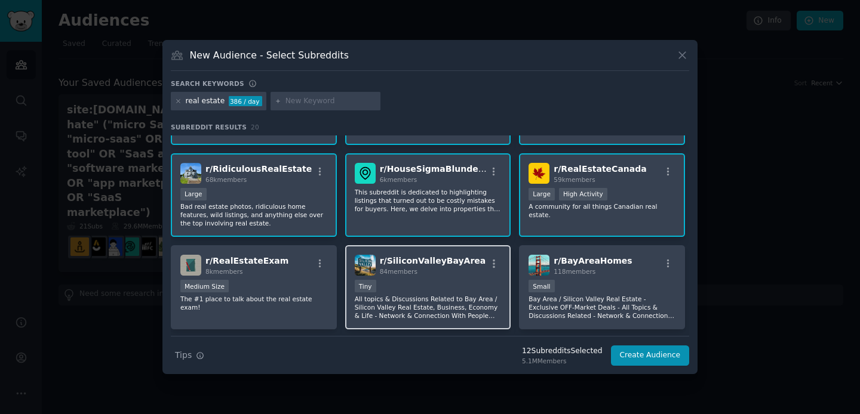
click at [417, 272] on div "84 members" at bounding box center [433, 272] width 106 height 8
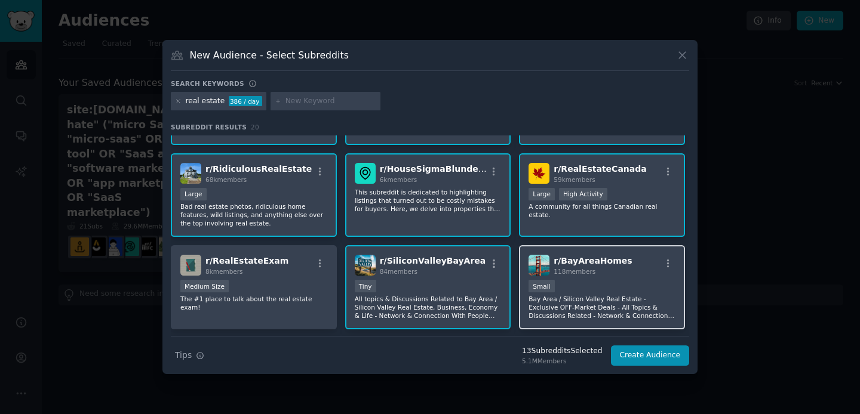
click at [581, 268] on span "118 members" at bounding box center [575, 271] width 42 height 7
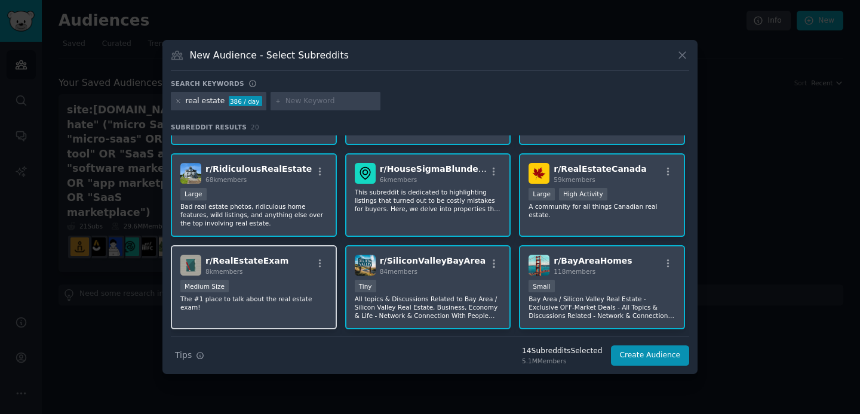
click at [281, 275] on div "r/ RealEstateExam 8k members" at bounding box center [253, 265] width 147 height 21
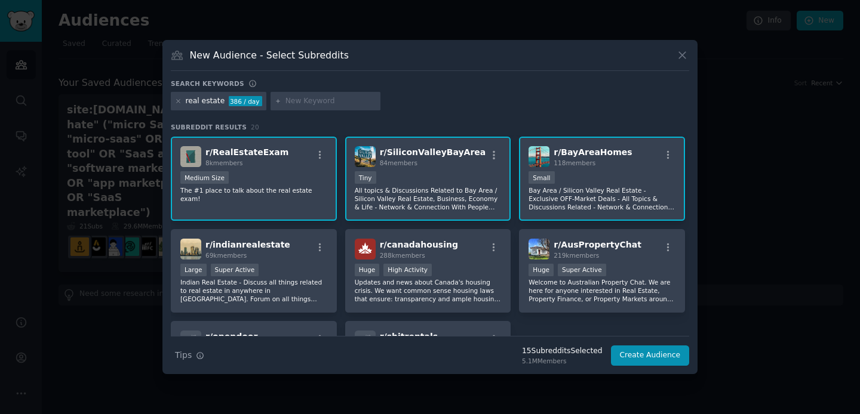
scroll to position [369, 0]
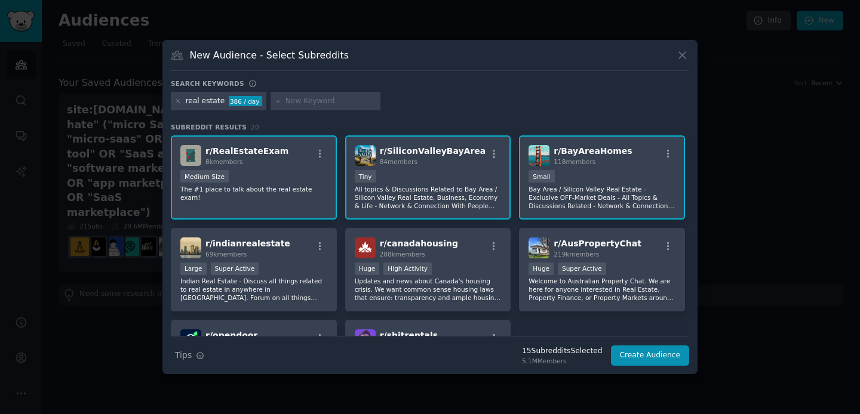
click at [421, 189] on p "All topics & Discussions Related to Bay Area / Silicon Valley Real Estate, Busi…" at bounding box center [428, 197] width 147 height 25
click at [572, 199] on p "Bay Area / Silicon Valley Real Estate - Exclusive OFF-Market Deals - All Topics…" at bounding box center [602, 197] width 147 height 25
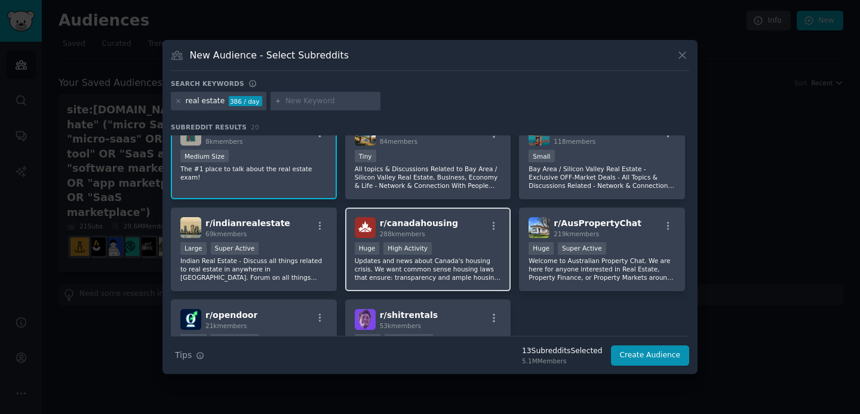
click at [455, 235] on div "r/ canadahousing 288k members" at bounding box center [428, 227] width 147 height 21
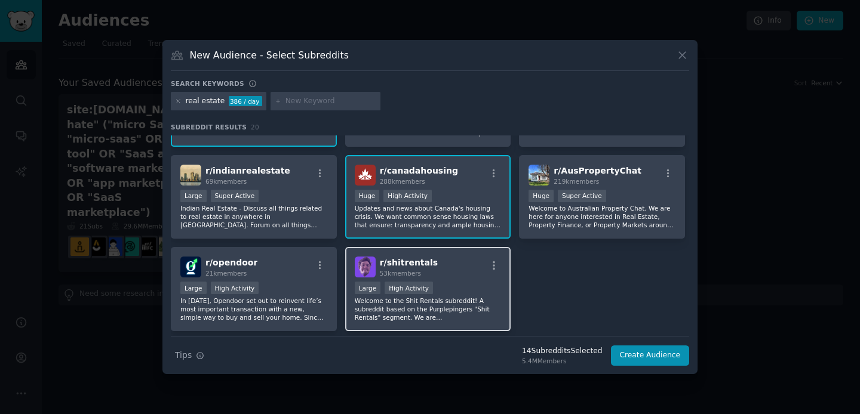
scroll to position [455, 0]
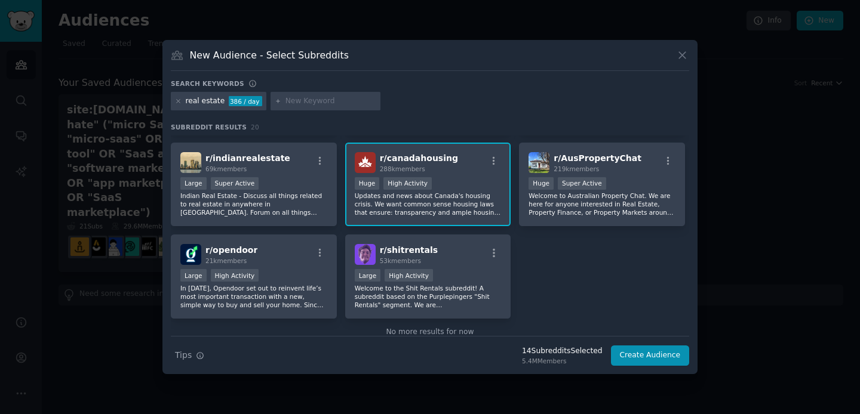
click at [412, 198] on p "Updates and news about Canada's housing crisis. We want common sense housing la…" at bounding box center [428, 204] width 147 height 25
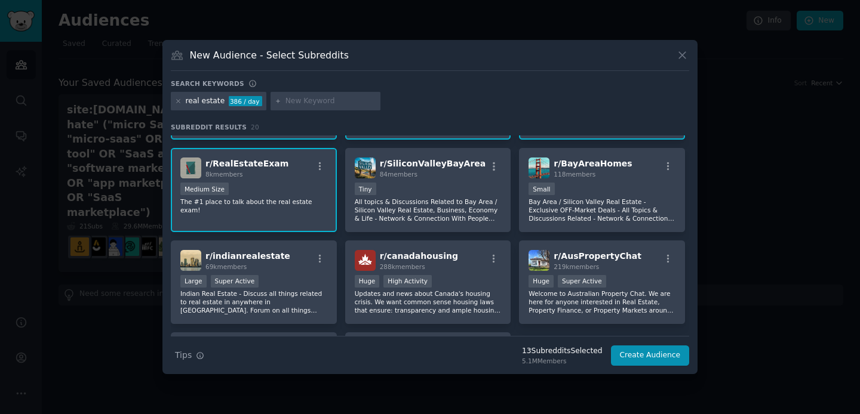
scroll to position [337, 0]
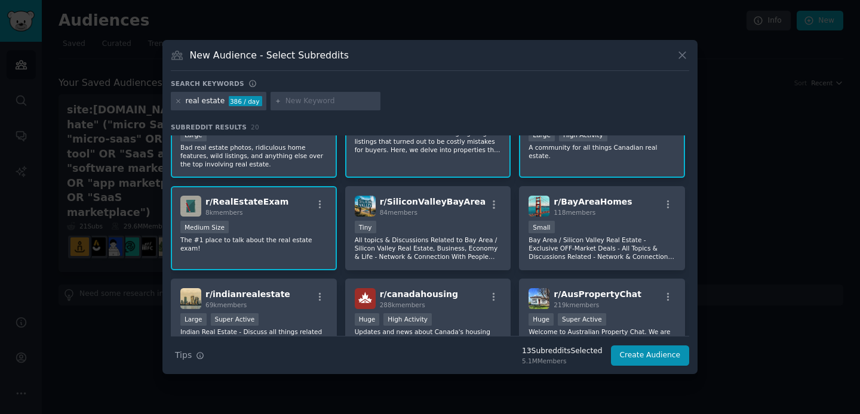
click at [287, 245] on div "r/ RealEstateExam 8k members Medium Size The #1 place to talk about the real es…" at bounding box center [254, 228] width 166 height 84
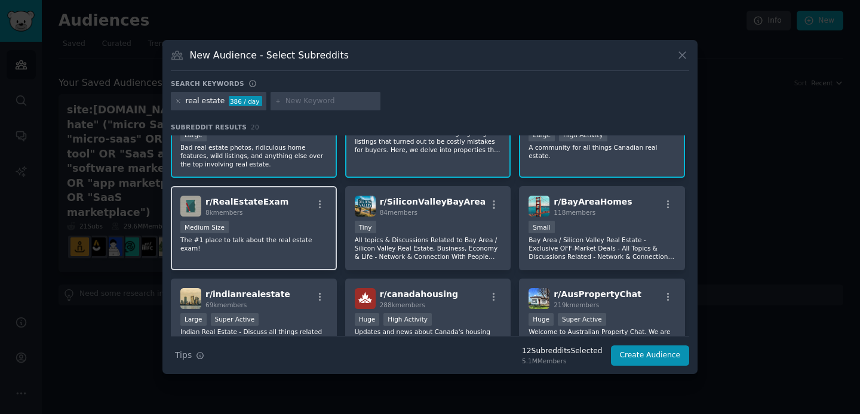
scroll to position [220, 0]
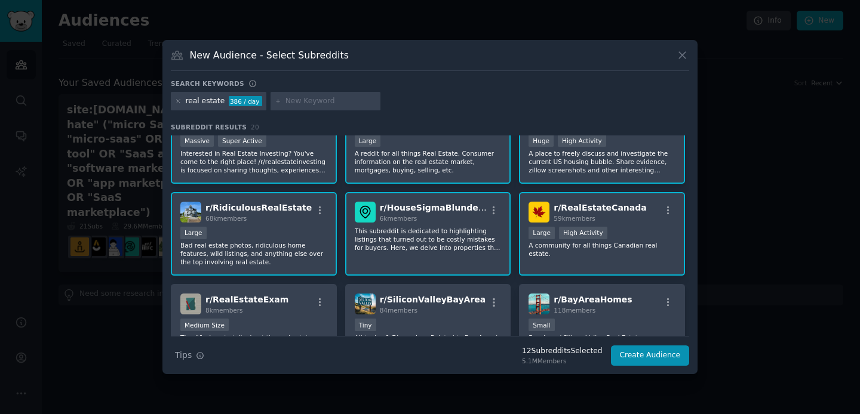
click at [434, 257] on div "r/ HouseSigmaBlunders 6k members This subreddit is dedicated to highlighting li…" at bounding box center [428, 234] width 166 height 84
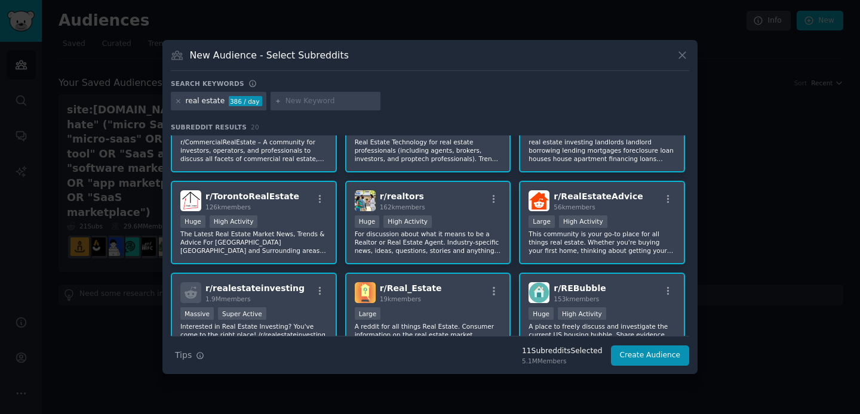
scroll to position [0, 0]
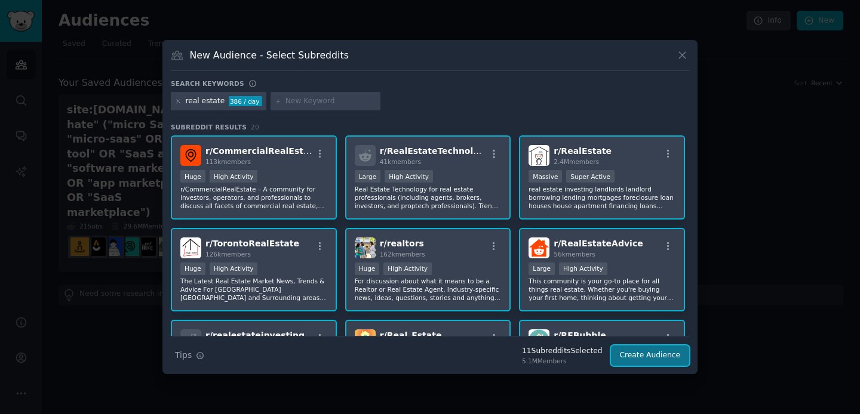
click at [666, 347] on button "Create Audience" at bounding box center [650, 356] width 79 height 20
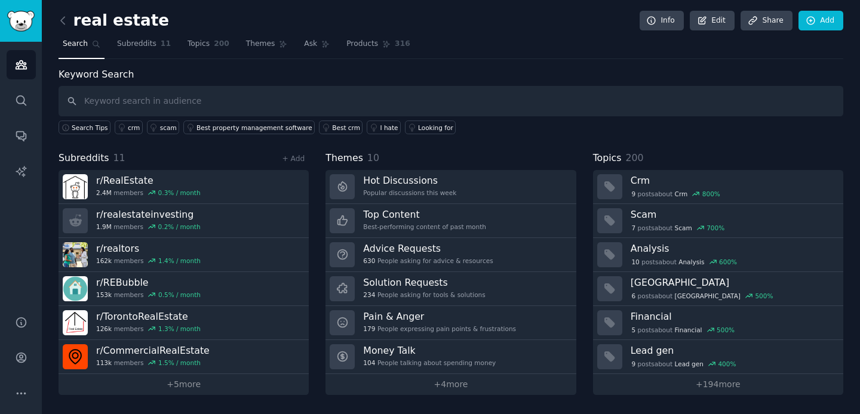
click at [238, 109] on input "text" at bounding box center [451, 101] width 785 height 30
drag, startPoint x: 502, startPoint y: 102, endPoint x: 97, endPoint y: 87, distance: 404.6
click at [97, 87] on input ""it would be nice to have", "would be nice to have", "it'd be nice to have", "i…" at bounding box center [451, 101] width 785 height 30
type input ""it would be nice to have", "would be nice to have", "it'd be nice to have", "i…"
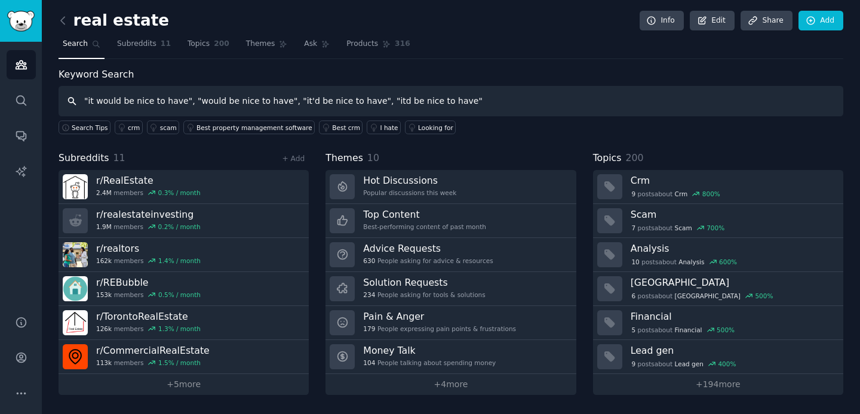
click at [470, 97] on input ""it would be nice to have", "would be nice to have", "it'd be nice to have", "i…" at bounding box center [451, 101] width 785 height 30
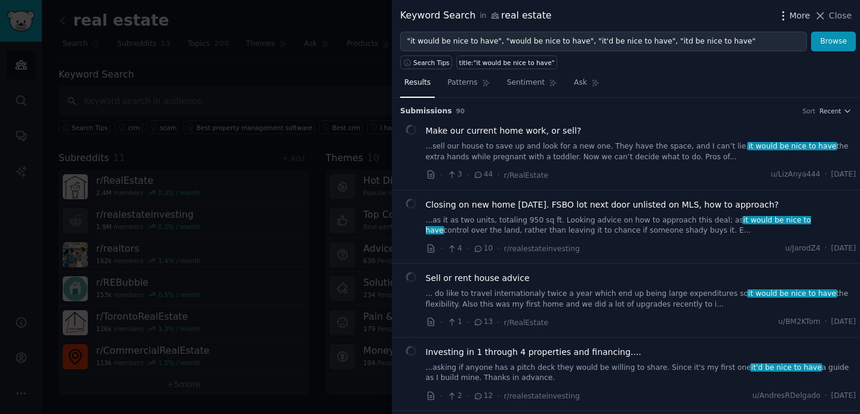
click at [784, 16] on icon "button" at bounding box center [782, 15] width 1 height 8
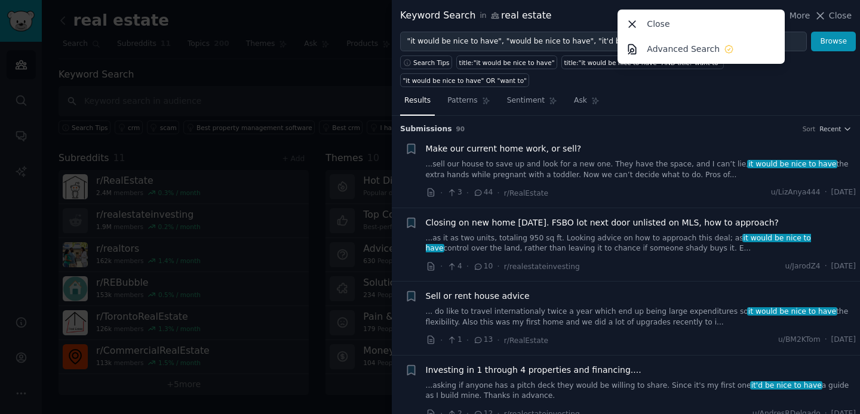
click at [651, 91] on div "Results Patterns Sentiment Ask" at bounding box center [626, 103] width 468 height 24
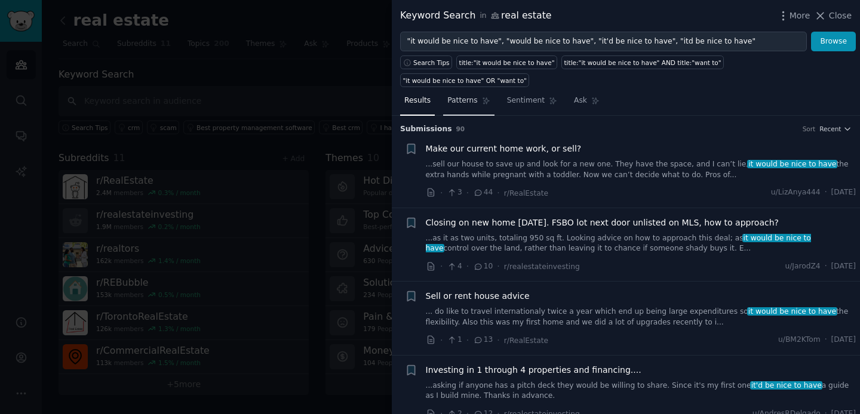
click at [475, 96] on span "Patterns" at bounding box center [462, 101] width 30 height 11
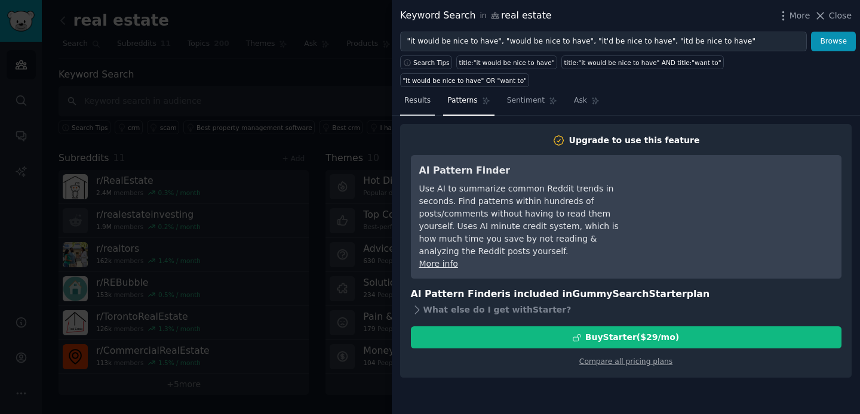
click at [430, 96] on span "Results" at bounding box center [417, 101] width 26 height 11
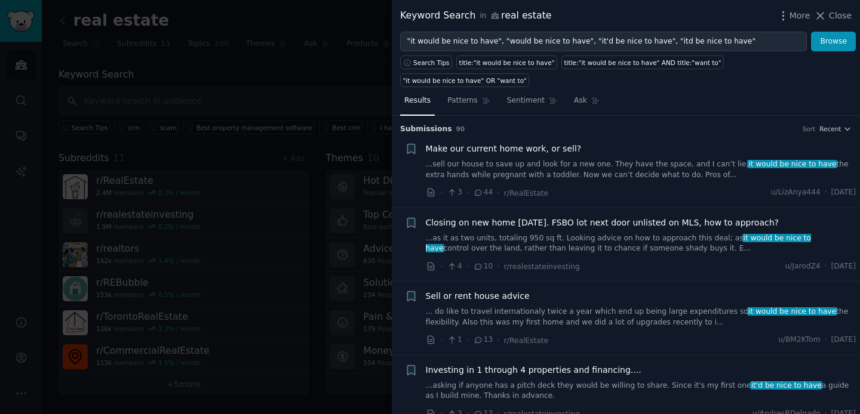
scroll to position [98, 0]
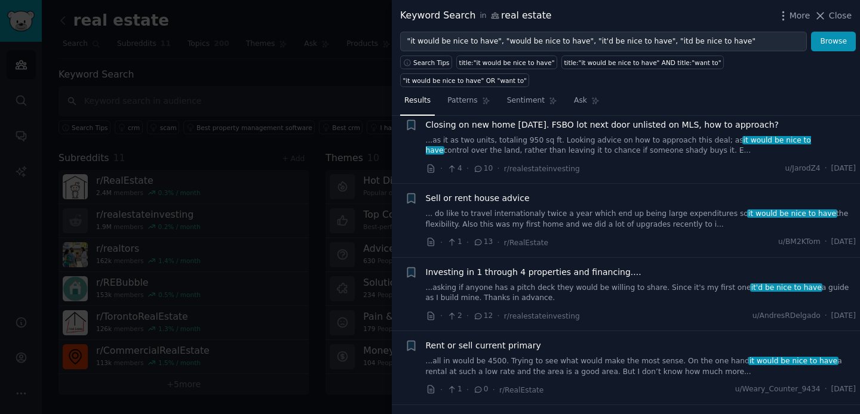
click at [635, 209] on link "... do like to travel internationaly twice a year which end up being large expe…" at bounding box center [641, 219] width 431 height 21
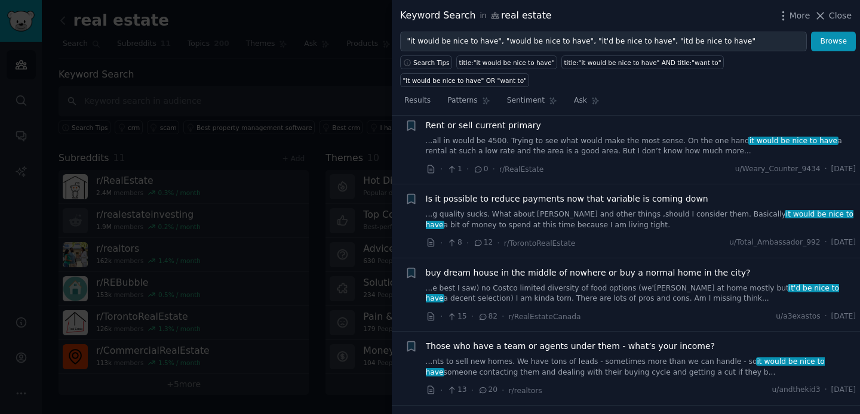
scroll to position [895, 0]
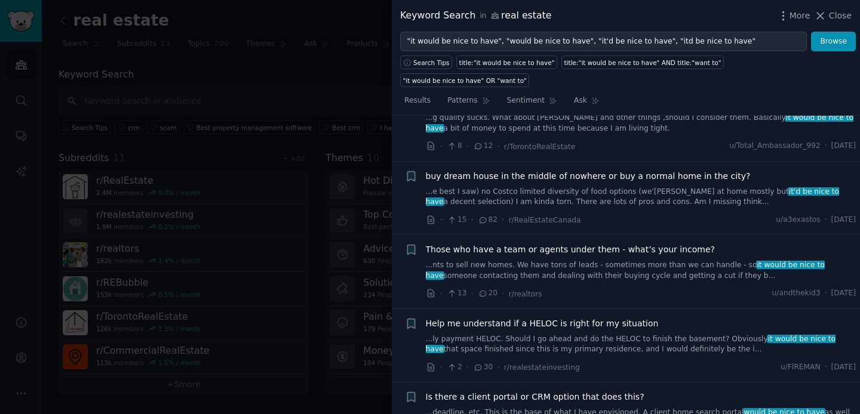
click at [643, 408] on link "...deadline, etc. This is the base of what I have envisioned. A client home sea…" at bounding box center [641, 418] width 431 height 21
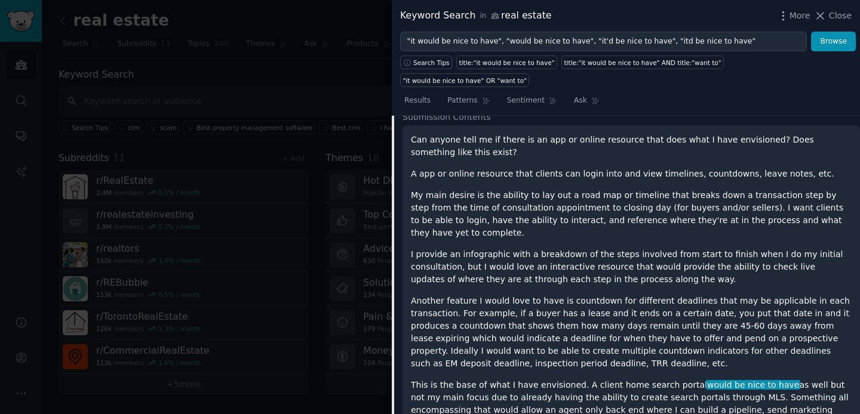
scroll to position [805, 0]
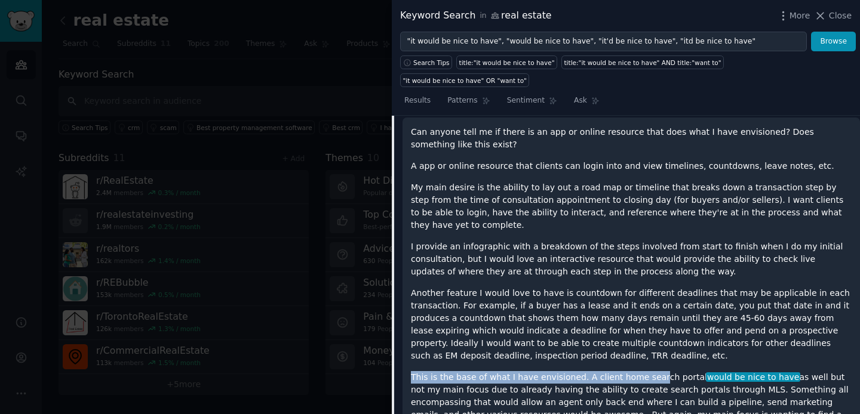
drag, startPoint x: 649, startPoint y: 343, endPoint x: 649, endPoint y: 334, distance: 9.0
click at [649, 334] on div "Can anyone tell me if there is an app or online resource that does what I have …" at bounding box center [631, 322] width 441 height 392
click at [648, 371] on p "This is the base of what I have envisioned. A client home search portal would b…" at bounding box center [631, 402] width 441 height 63
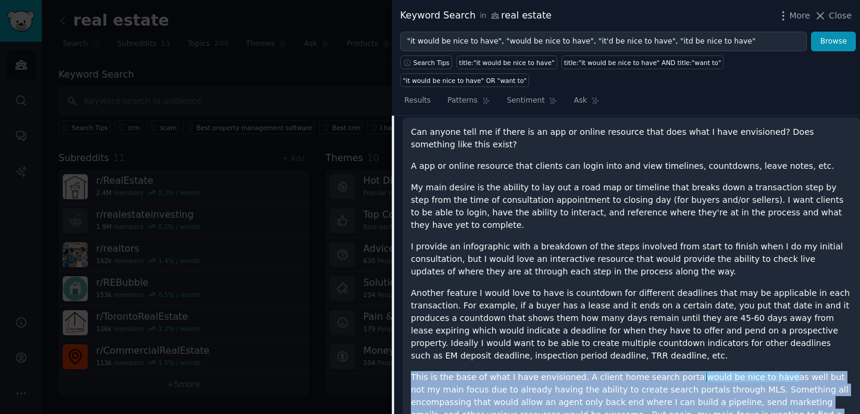
click at [648, 371] on p "This is the base of what I have envisioned. A client home search portal would b…" at bounding box center [631, 402] width 441 height 63
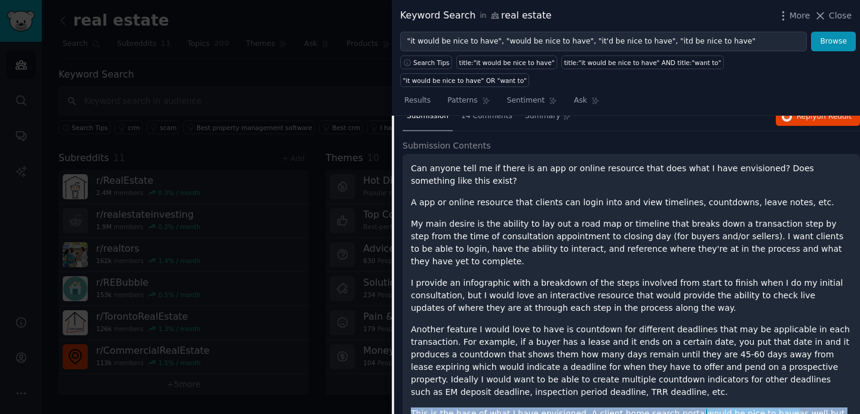
scroll to position [760, 0]
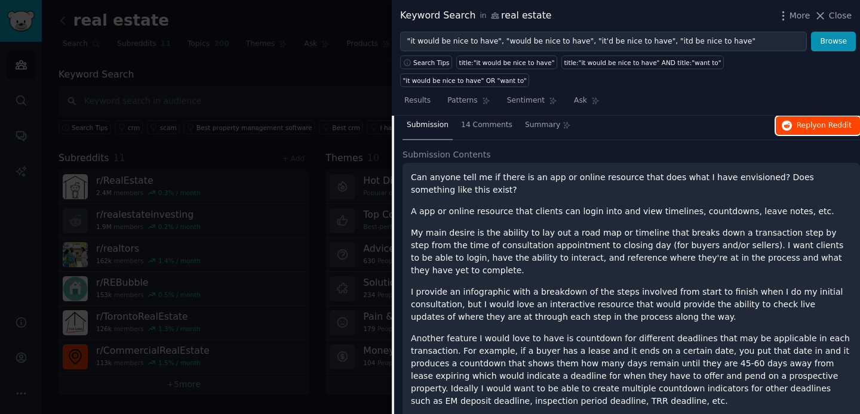
click at [804, 121] on span "Reply on Reddit" at bounding box center [824, 126] width 55 height 11
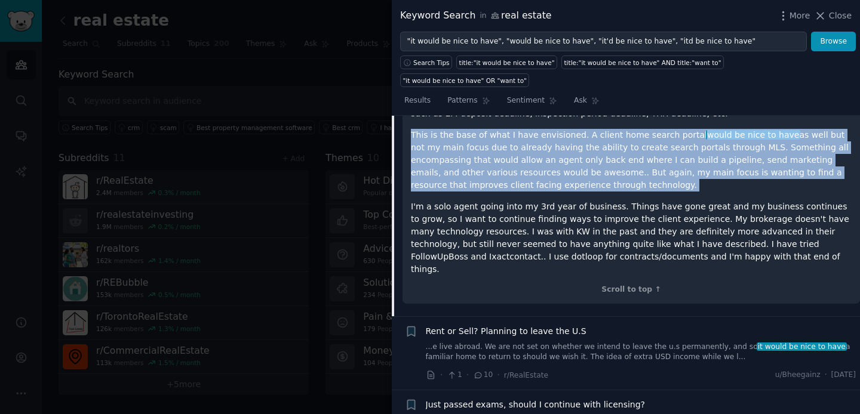
scroll to position [1111, 0]
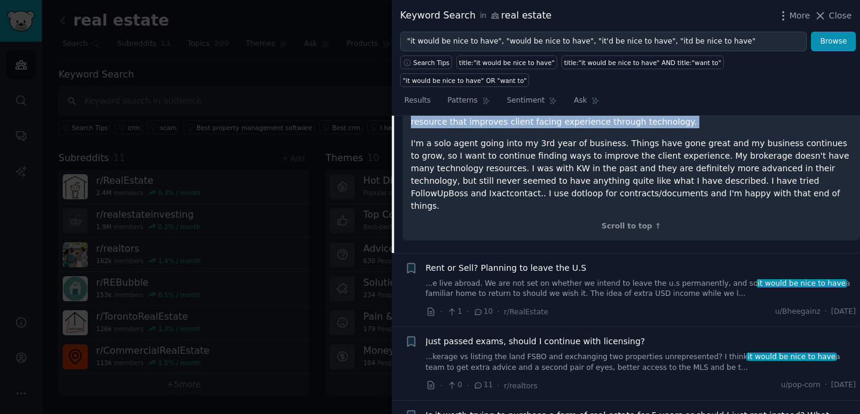
click at [664, 352] on link "...kerage vs listing the land FSBO and exchanging two properties unrepresented?…" at bounding box center [641, 362] width 431 height 21
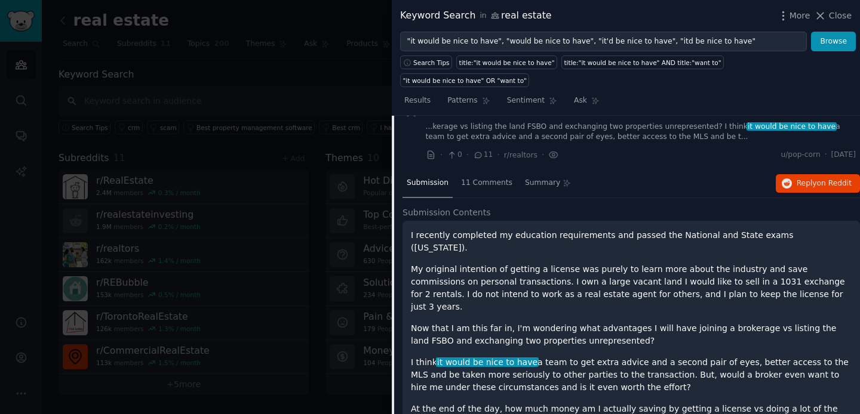
scroll to position [830, 0]
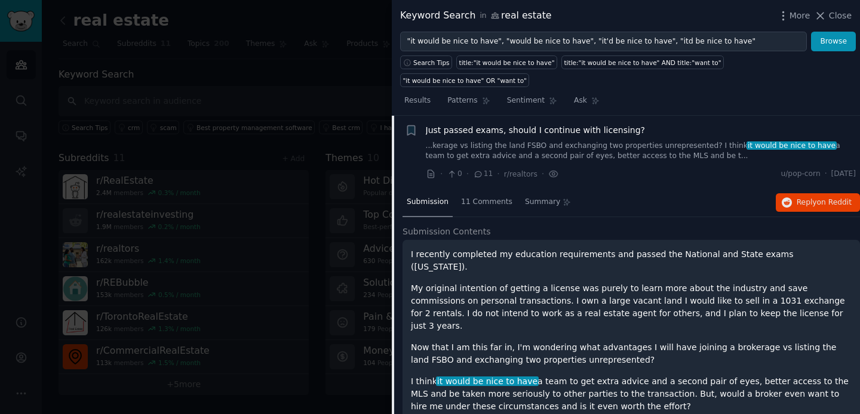
click at [580, 376] on p "I think it would be nice to have a team to get extra advice and a second pair o…" at bounding box center [631, 395] width 441 height 38
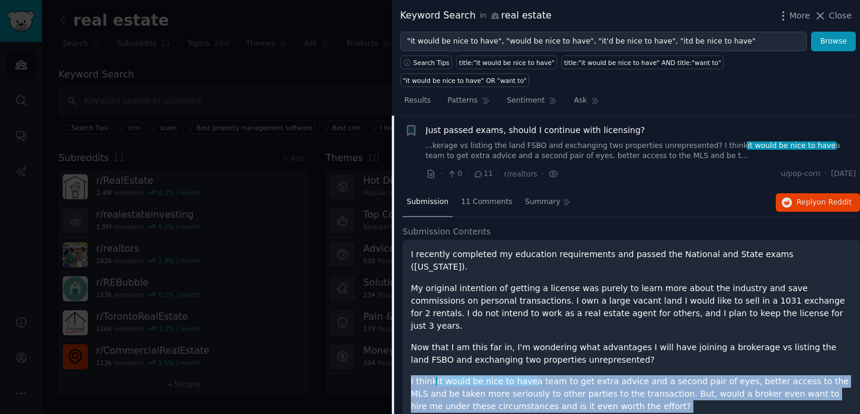
click at [580, 376] on p "I think it would be nice to have a team to get extra advice and a second pair o…" at bounding box center [631, 395] width 441 height 38
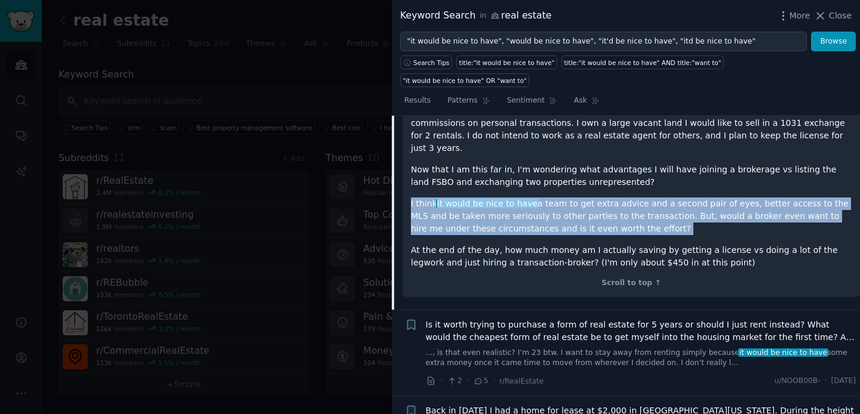
scroll to position [996, 0]
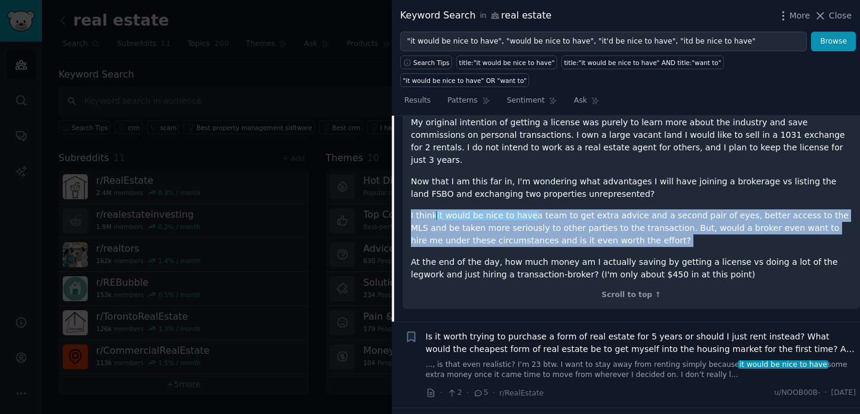
copy div "I think it would be nice to have a team to get extra advice and a second pair o…"
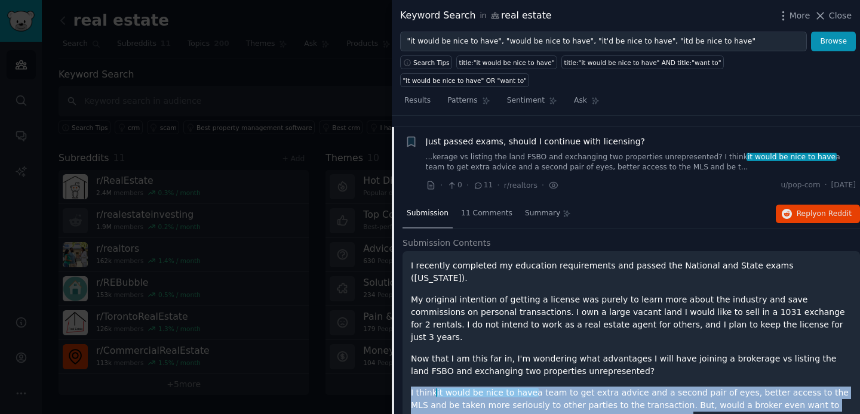
scroll to position [831, 0]
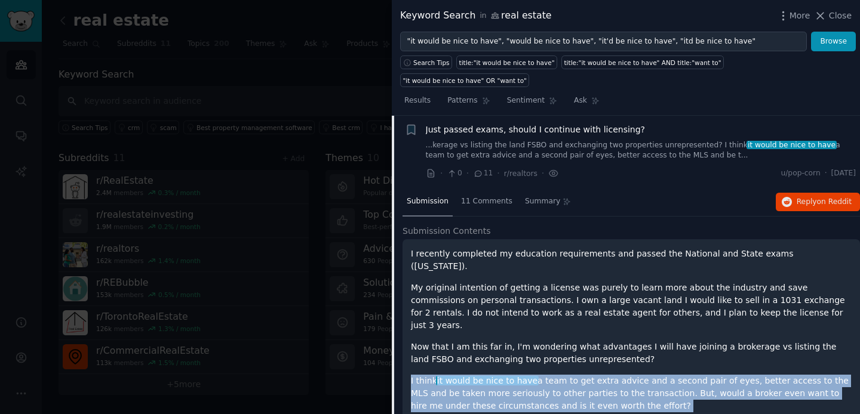
click at [628, 323] on div "I recently completed my education requirements and passed the National and Stat…" at bounding box center [631, 347] width 441 height 199
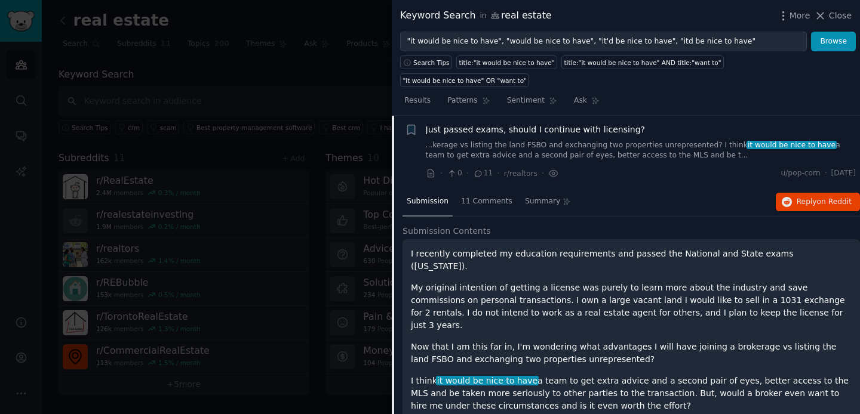
drag, startPoint x: 595, startPoint y: 360, endPoint x: 476, endPoint y: 333, distance: 122.3
click at [476, 375] on p "I think it would be nice to have a team to get extra advice and a second pair o…" at bounding box center [631, 394] width 441 height 38
click at [680, 375] on p "I think it would be nice to have a team to get extra advice and a second pair o…" at bounding box center [631, 394] width 441 height 38
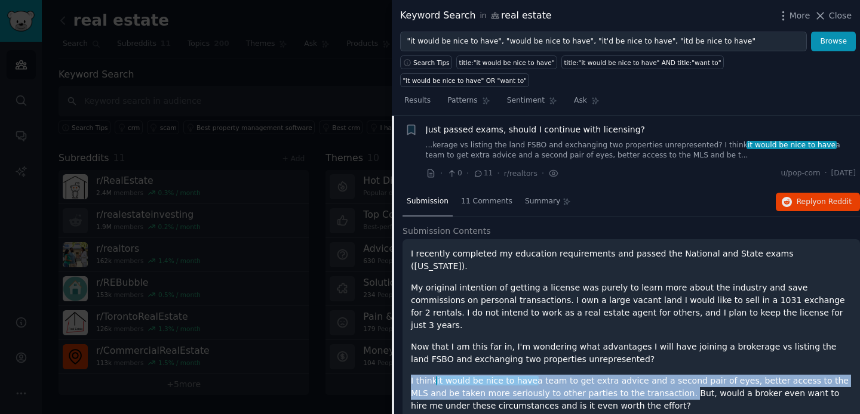
drag, startPoint x: 637, startPoint y: 349, endPoint x: 405, endPoint y: 333, distance: 232.8
click at [405, 333] on div "I recently completed my education requirements and passed the National and Stat…" at bounding box center [631, 356] width 457 height 235
copy p "I think it would be nice to have a team to get extra advice and a second pair o…"
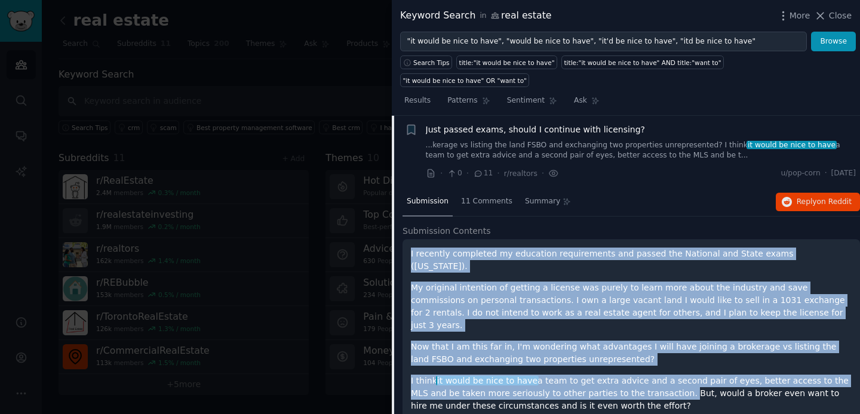
click at [409, 239] on div "I recently completed my education requirements and passed the National and Stat…" at bounding box center [631, 356] width 457 height 235
copy div "I recently completed my education requirements and passed the National and Stat…"
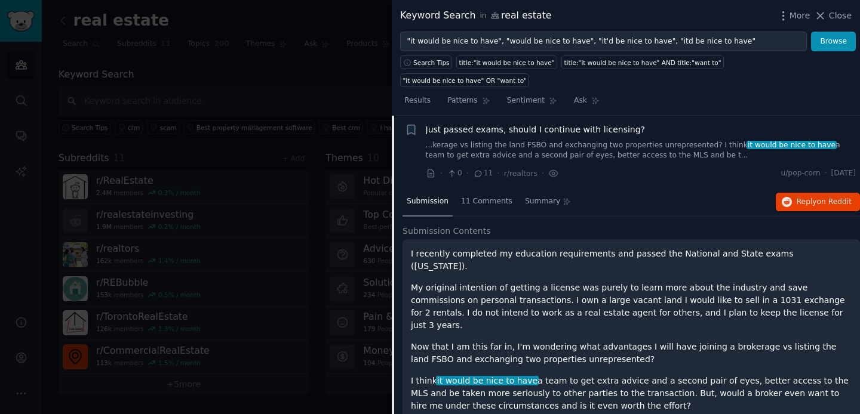
click at [486, 282] on p "My original intention of getting a license was purely to learn more about the i…" at bounding box center [631, 307] width 441 height 50
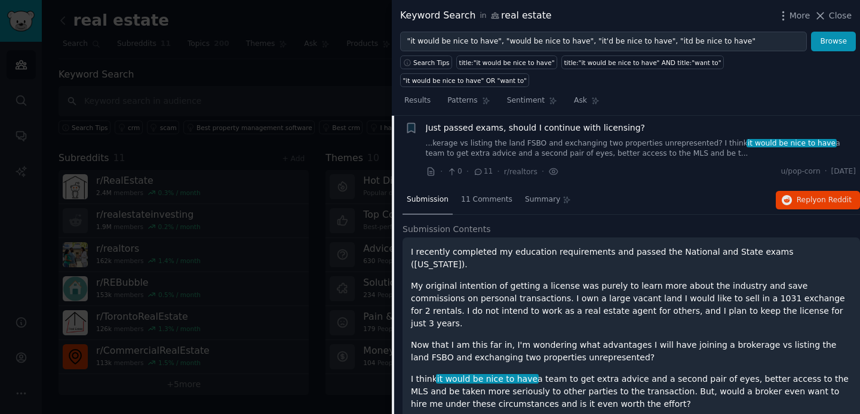
scroll to position [833, 0]
click at [834, 191] on button "Reply on Reddit" at bounding box center [818, 200] width 84 height 19
click at [503, 339] on p "Now that I am this far in, I'm wondering what advantages I will have joining a …" at bounding box center [631, 351] width 441 height 25
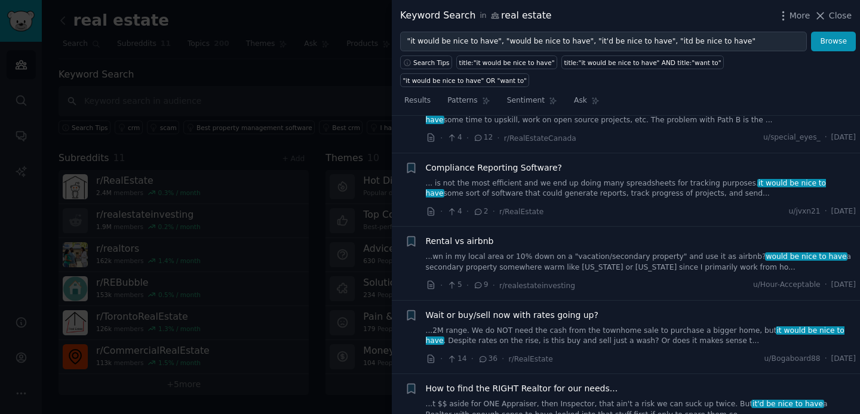
scroll to position [3360, 0]
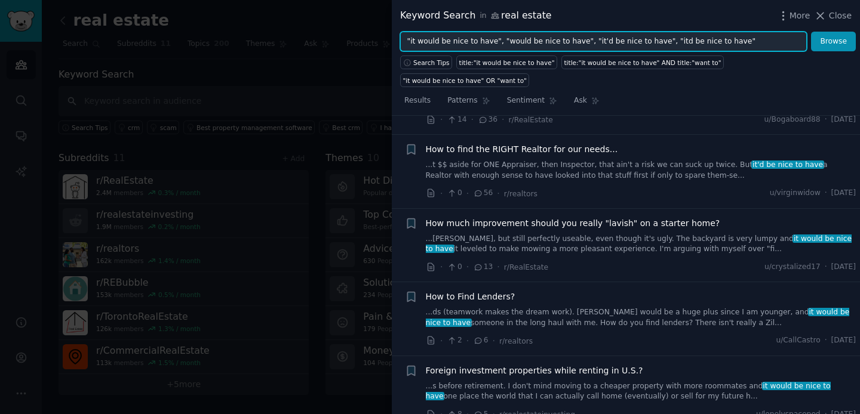
click at [554, 38] on input ""it would be nice to have", "would be nice to have", "it'd be nice to have", "i…" at bounding box center [603, 42] width 407 height 20
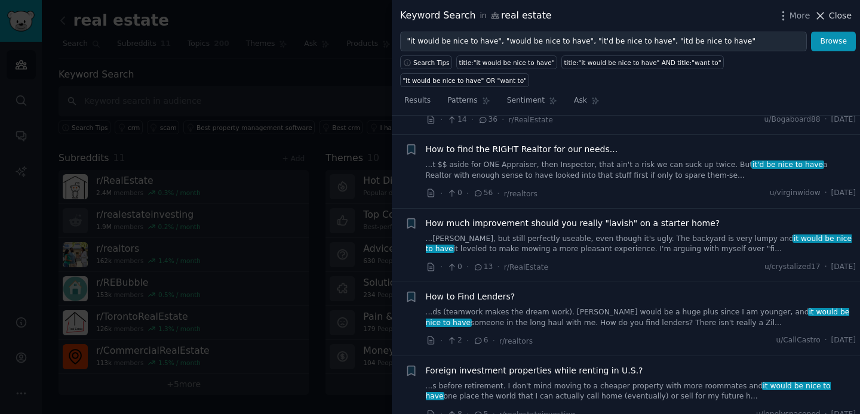
click at [834, 16] on span "Close" at bounding box center [840, 16] width 23 height 13
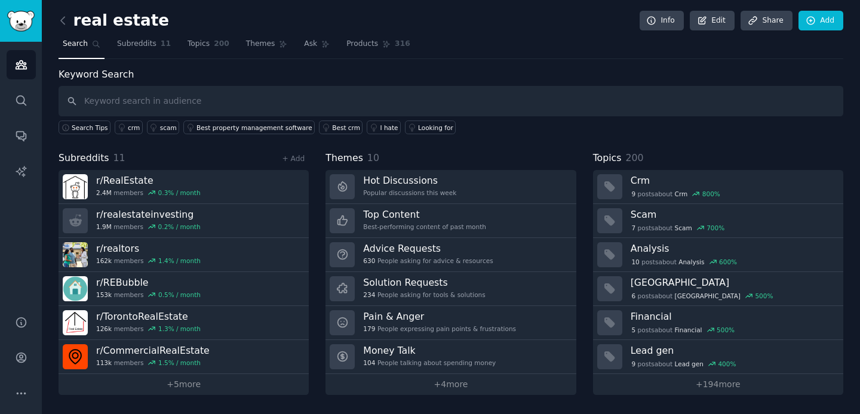
click at [69, 24] on link at bounding box center [66, 20] width 15 height 19
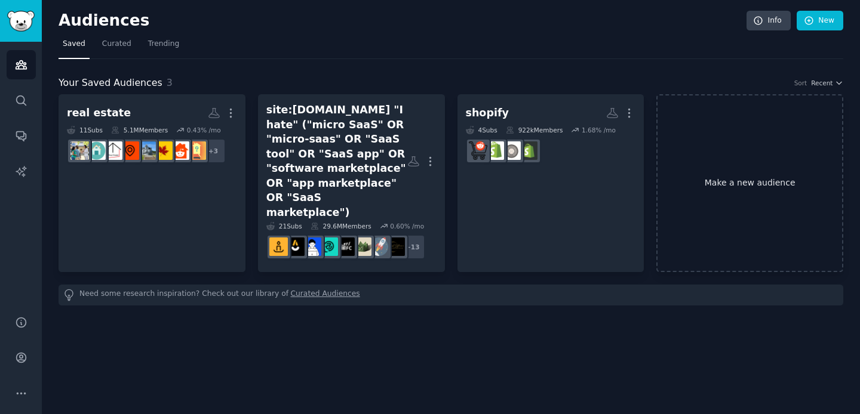
click at [747, 170] on link "Make a new audience" at bounding box center [749, 183] width 187 height 178
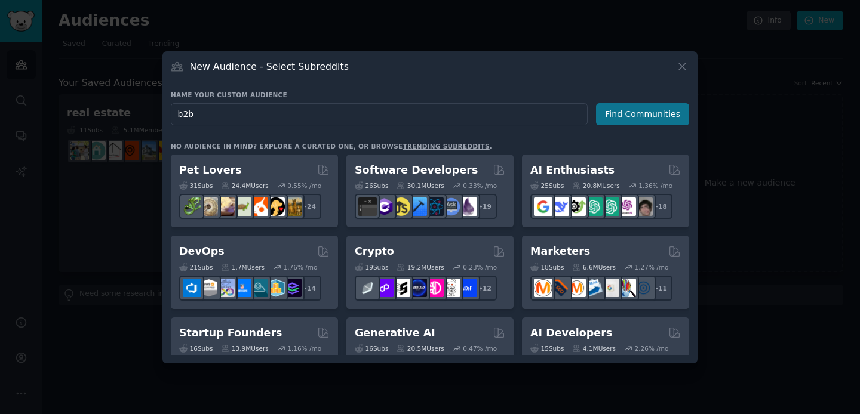
type input "b2b"
click at [622, 117] on button "Find Communities" at bounding box center [642, 114] width 93 height 22
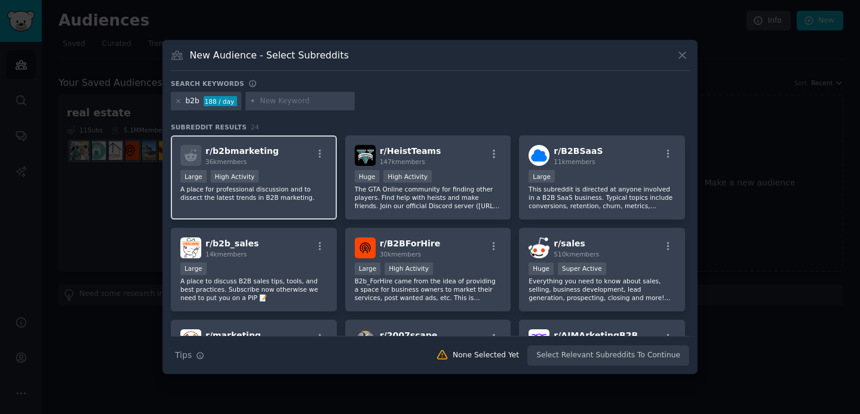
click at [290, 152] on div "r/ b2bmarketing 36k members" at bounding box center [253, 155] width 147 height 21
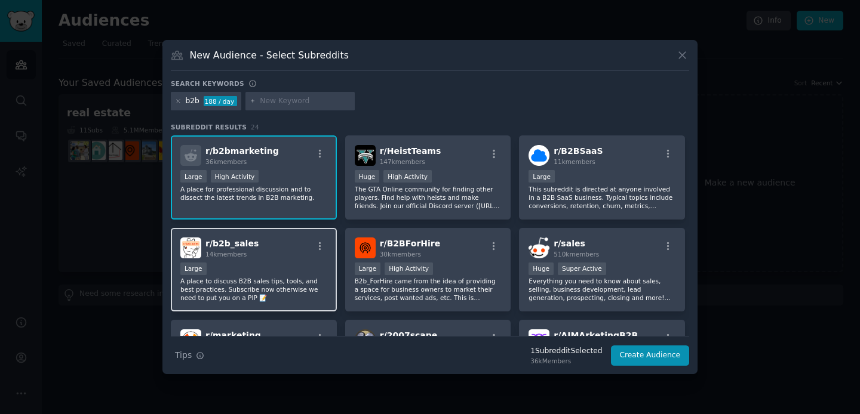
click at [265, 248] on div "r/ b2b_sales 14k members" at bounding box center [253, 248] width 147 height 21
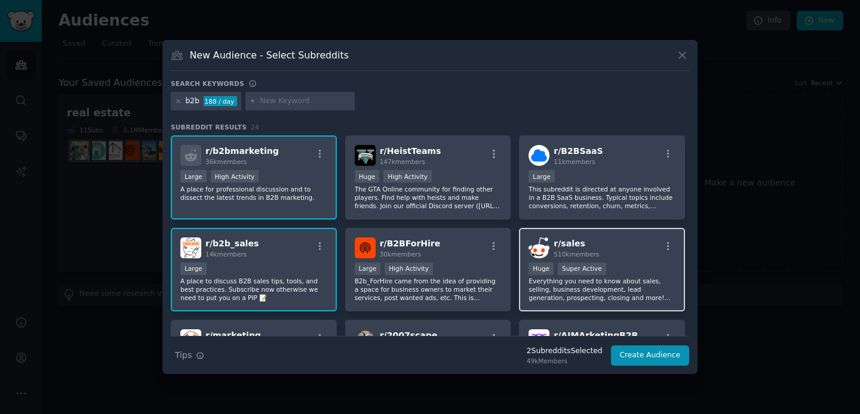
click at [615, 250] on div "r/ sales 510k members" at bounding box center [602, 248] width 147 height 21
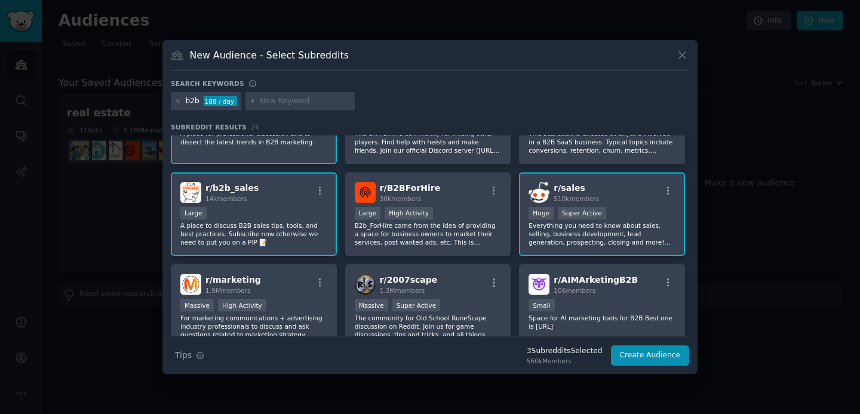
scroll to position [117, 0]
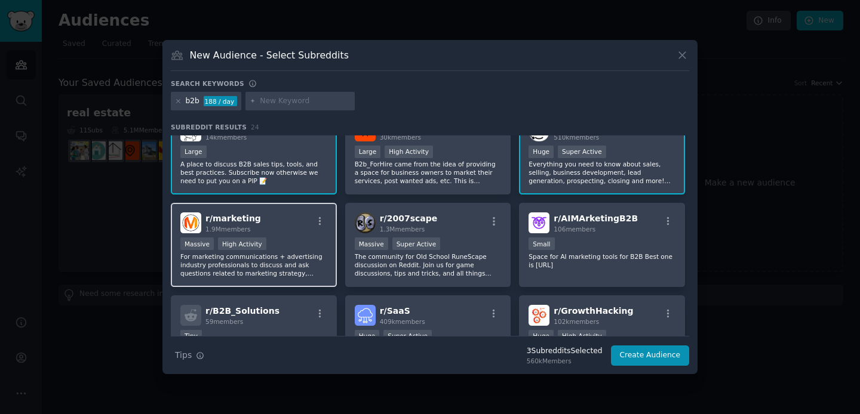
click at [260, 232] on div "r/ marketing 1.9M members" at bounding box center [253, 223] width 147 height 21
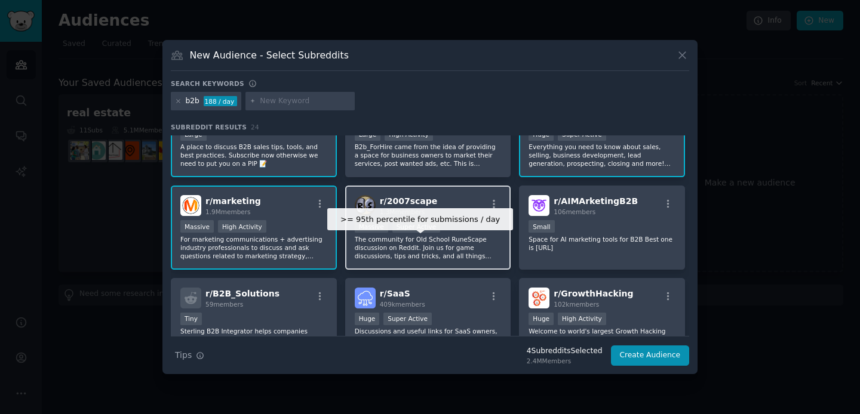
scroll to position [134, 0]
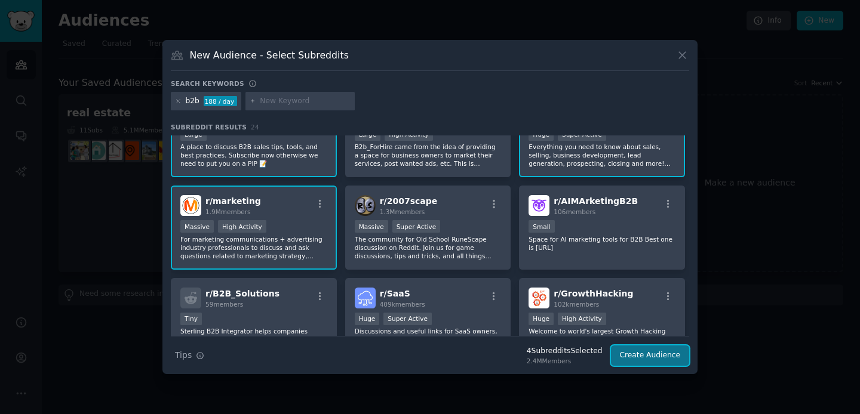
click at [661, 355] on button "Create Audience" at bounding box center [650, 356] width 79 height 20
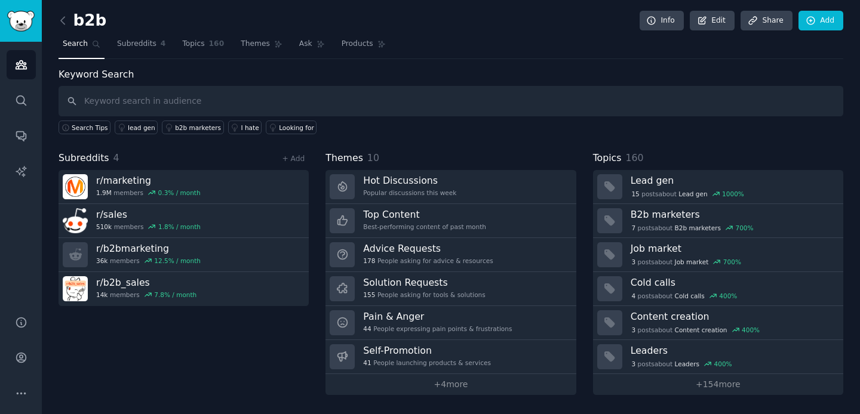
click at [545, 109] on input "text" at bounding box center [451, 101] width 785 height 30
type input ""it would be nice to have", "would be nice to have", "it'd be nice to have", "i…"
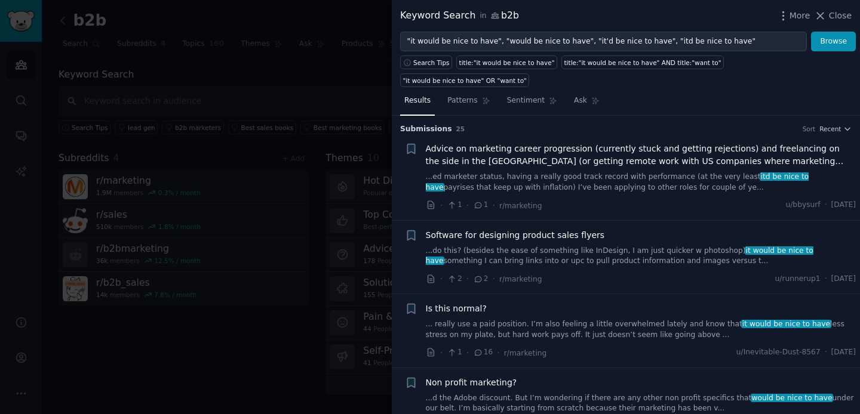
click at [656, 246] on link "...do this? (besides the ease of something like InDesign, I am just quicker w p…" at bounding box center [641, 256] width 431 height 21
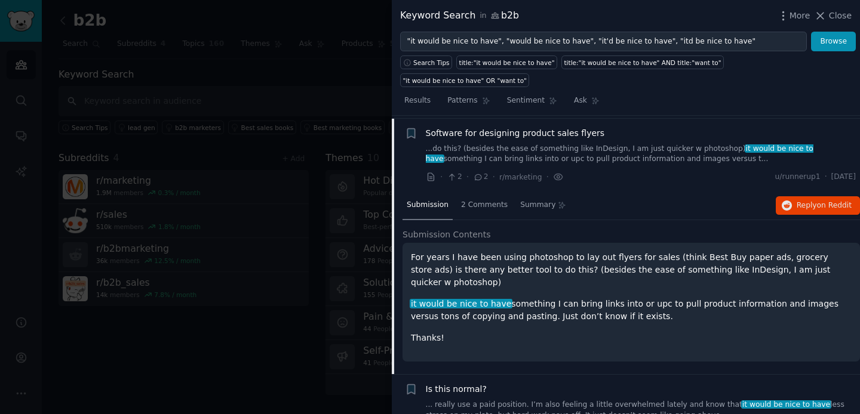
scroll to position [105, 0]
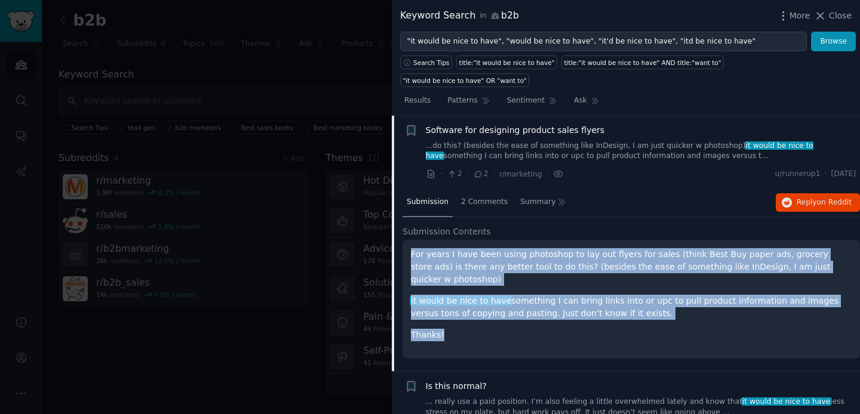
drag, startPoint x: 453, startPoint y: 312, endPoint x: 408, endPoint y: 237, distance: 87.9
click at [408, 240] on div "For years I have been using photoshop to lay out flyers for sales (think Best B…" at bounding box center [631, 299] width 457 height 119
copy div "For years I have been using photoshop to lay out flyers for sales (think Best B…"
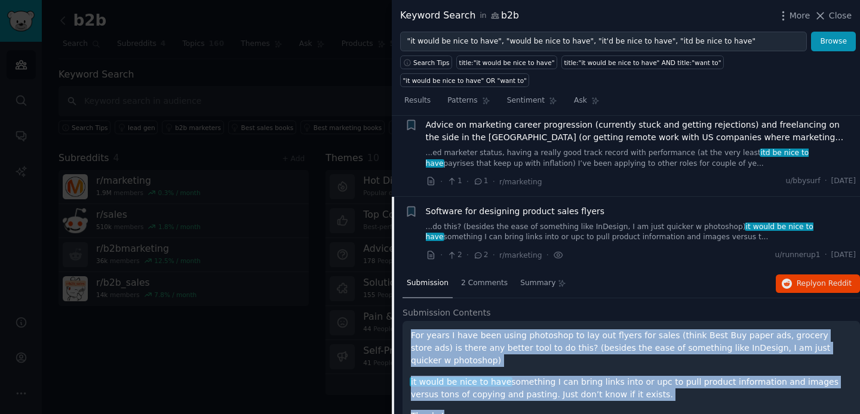
scroll to position [24, 0]
click at [549, 205] on span "Software for designing product sales flyers" at bounding box center [515, 211] width 179 height 13
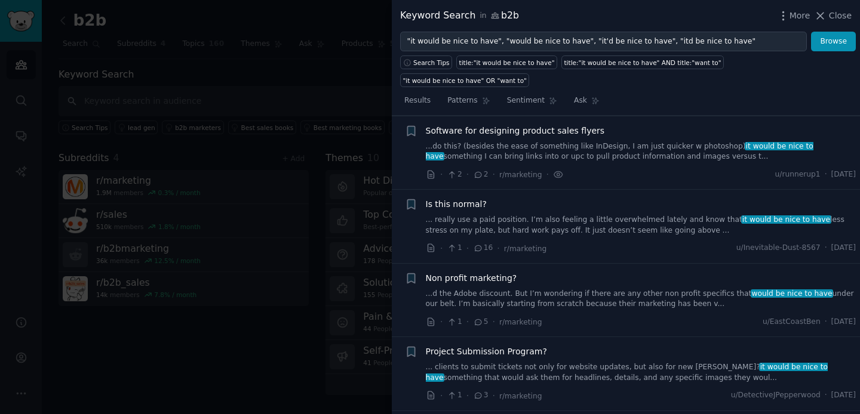
scroll to position [105, 0]
click at [490, 141] on link "...do this? (besides the ease of something like InDesign, I am just quicker w p…" at bounding box center [641, 151] width 431 height 21
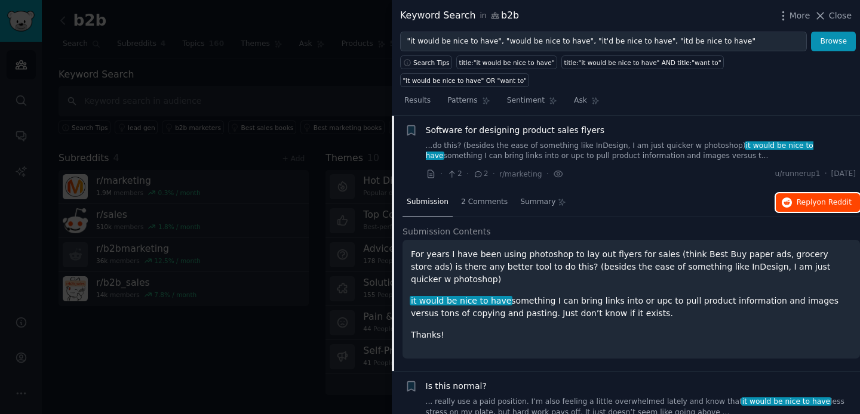
click at [801, 198] on span "Reply on Reddit" at bounding box center [824, 203] width 55 height 11
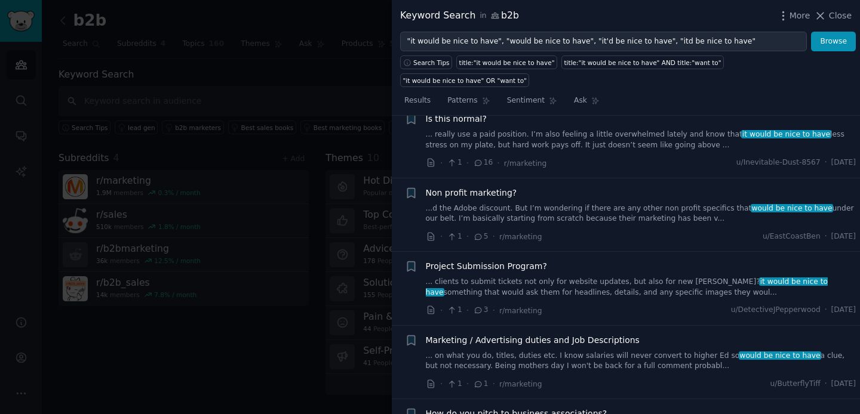
scroll to position [416, 0]
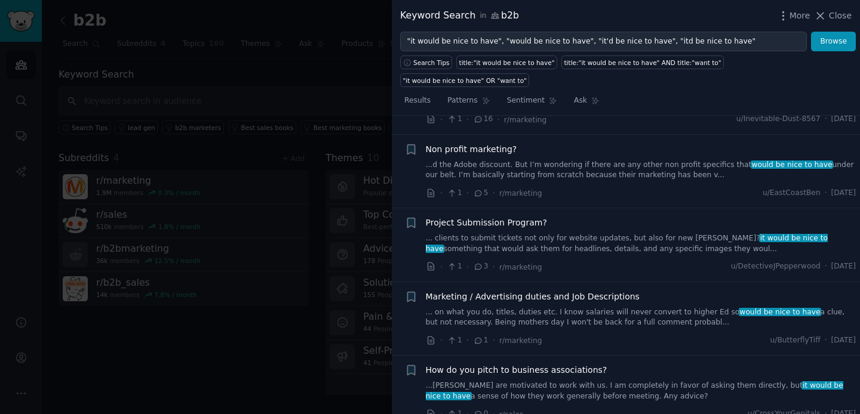
click at [644, 234] on link "... clients to submit tickets not only for website updates, but also for new [P…" at bounding box center [641, 244] width 431 height 21
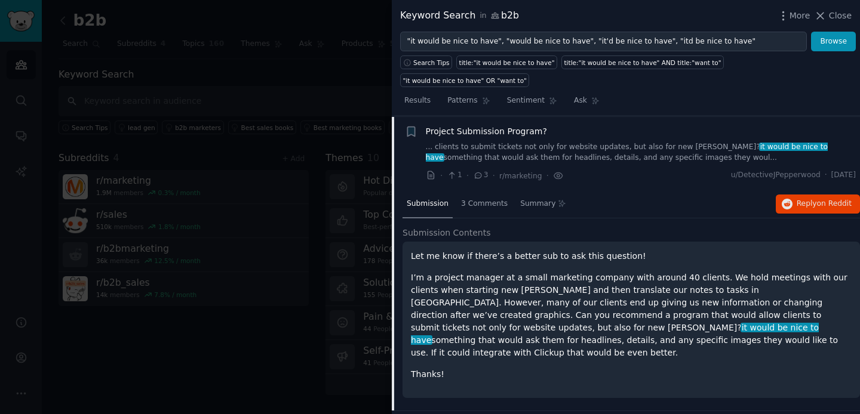
scroll to position [326, 0]
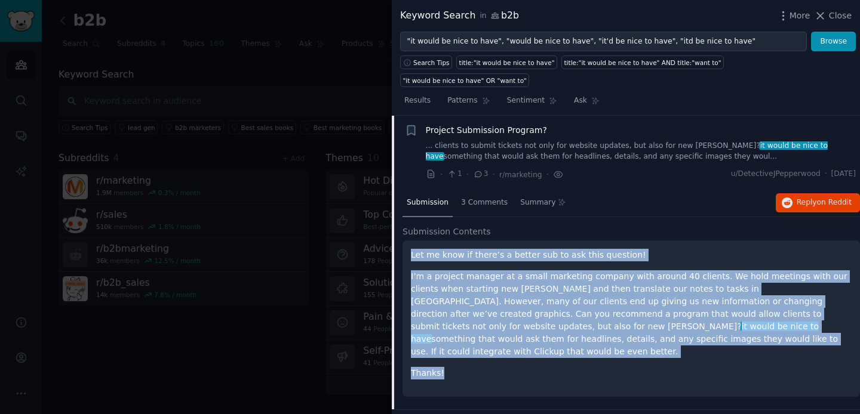
drag, startPoint x: 463, startPoint y: 352, endPoint x: 411, endPoint y: 241, distance: 122.6
click at [411, 241] on div "Let me know if there’s a better sub to ask this question! I’m a project manager…" at bounding box center [631, 319] width 457 height 156
click at [788, 194] on button "Reply on Reddit" at bounding box center [818, 203] width 84 height 19
